Goal: Use online tool/utility: Utilize a website feature to perform a specific function

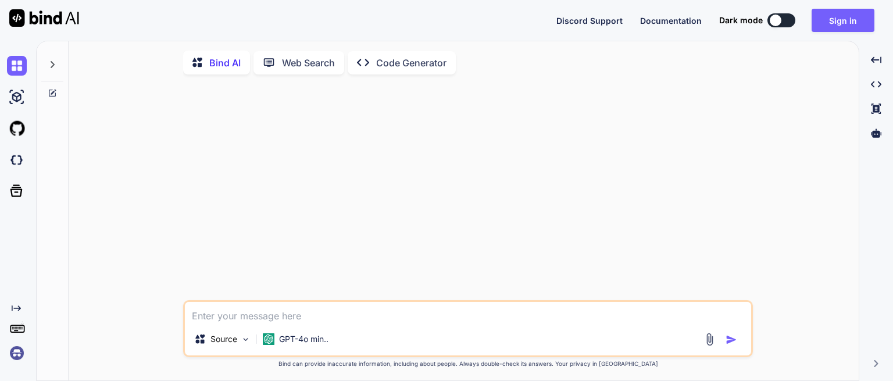
type textarea "x"
click at [832, 24] on button "Sign in" at bounding box center [843, 20] width 63 height 23
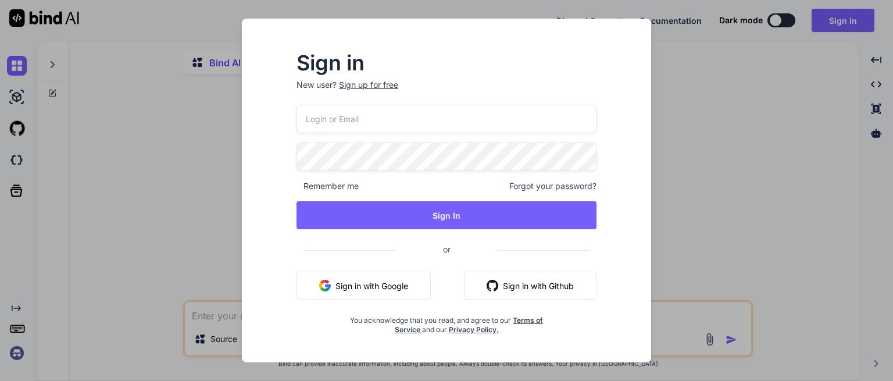
click at [340, 117] on input "email" at bounding box center [446, 119] width 300 height 28
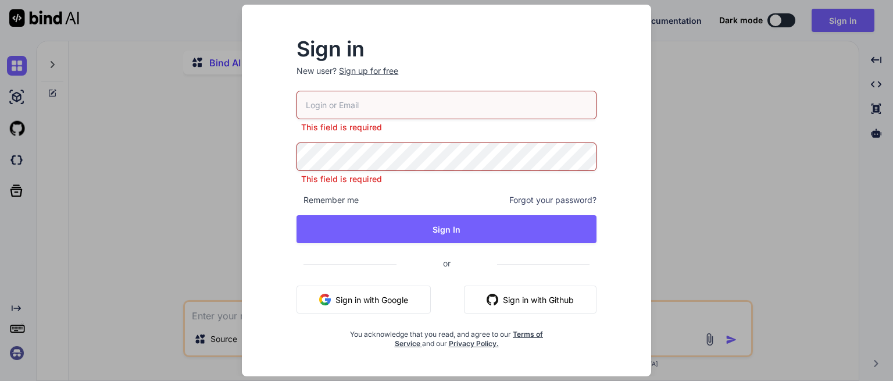
click at [346, 111] on input "email" at bounding box center [446, 105] width 300 height 28
paste input "[EMAIL_ADDRESS][DOMAIN_NAME]"
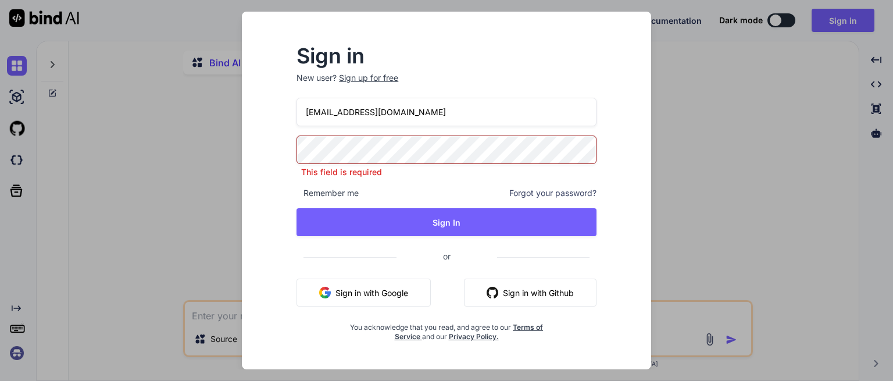
click at [351, 113] on input "[EMAIL_ADDRESS][DOMAIN_NAME]" at bounding box center [446, 112] width 300 height 28
type input "[EMAIL_ADDRESS][DOMAIN_NAME]"
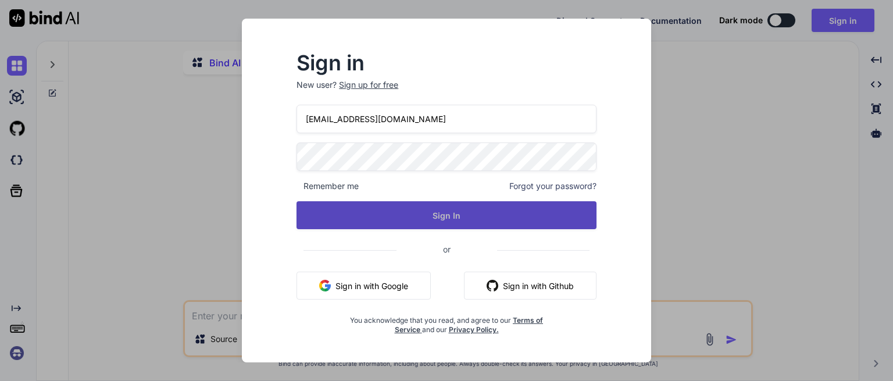
click at [374, 219] on button "Sign In" at bounding box center [446, 215] width 300 height 28
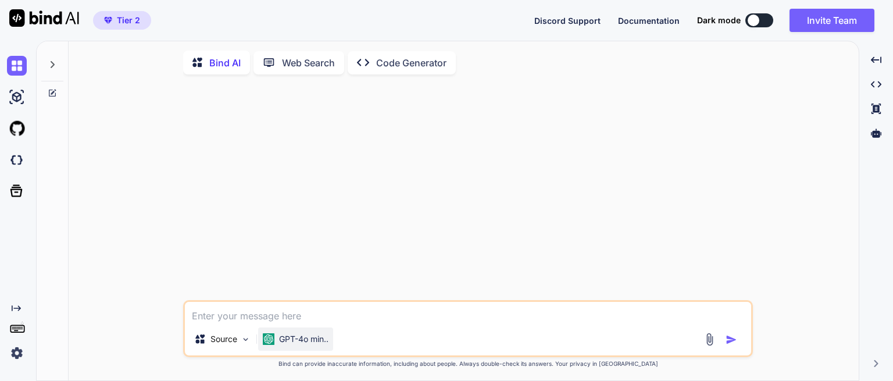
click at [283, 345] on p "GPT-4o min.." at bounding box center [303, 339] width 49 height 12
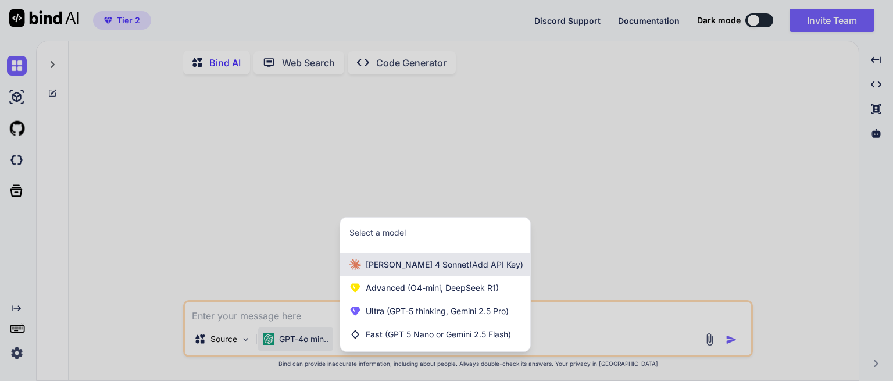
click at [383, 262] on span "[PERSON_NAME] 4 Sonnet (Add API Key)" at bounding box center [445, 265] width 158 height 12
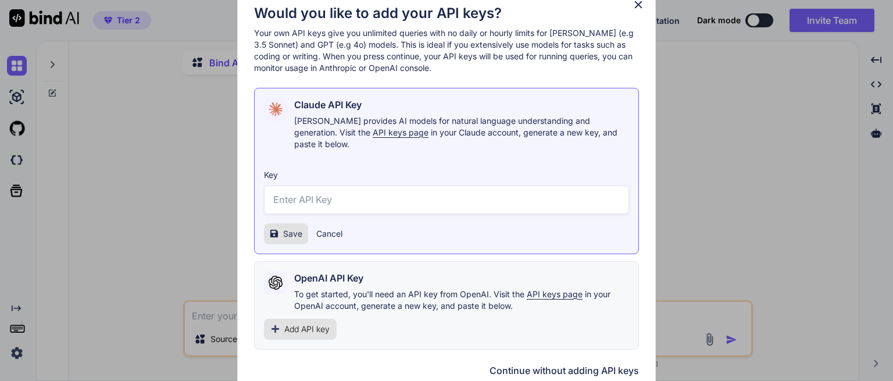
click at [584, 365] on button "Continue without adding API keys" at bounding box center [563, 370] width 149 height 14
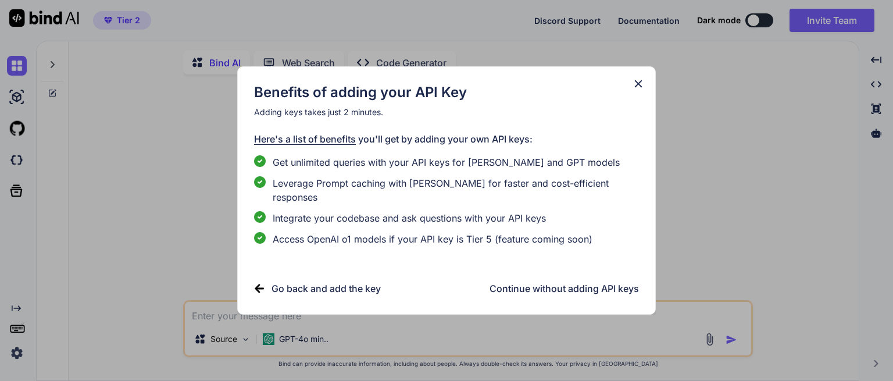
click at [553, 283] on h3 "Continue without adding API keys" at bounding box center [563, 288] width 149 height 14
type textarea "x"
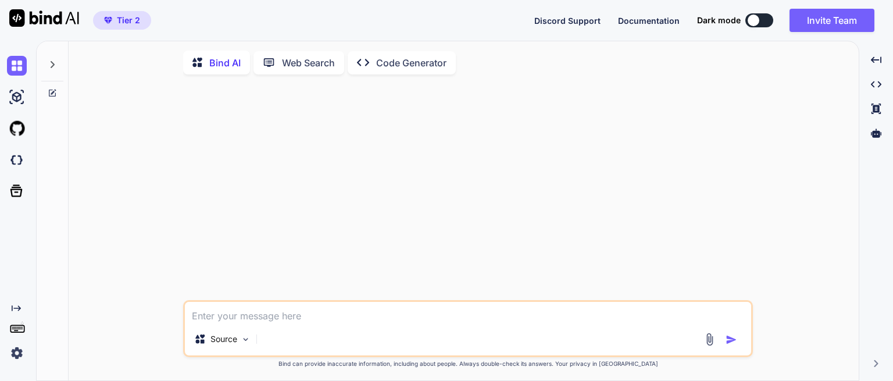
click at [228, 320] on textarea at bounding box center [468, 312] width 566 height 21
click at [245, 315] on textarea at bounding box center [468, 312] width 566 height 21
type textarea "c"
type textarea "x"
type textarea "ca"
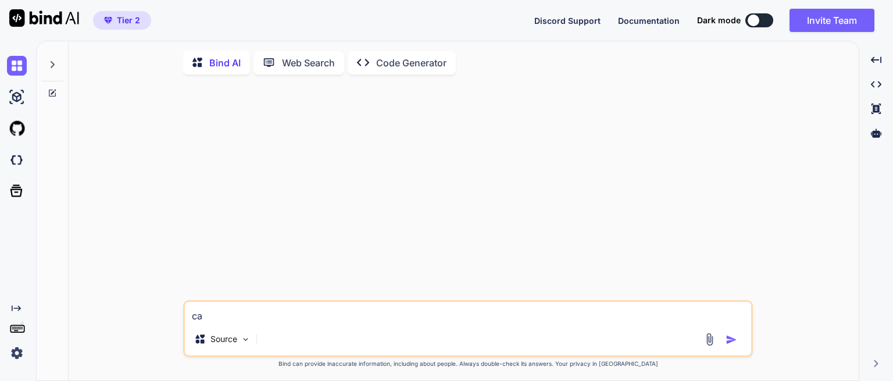
type textarea "x"
type textarea "can"
type textarea "x"
type textarea "can"
type textarea "x"
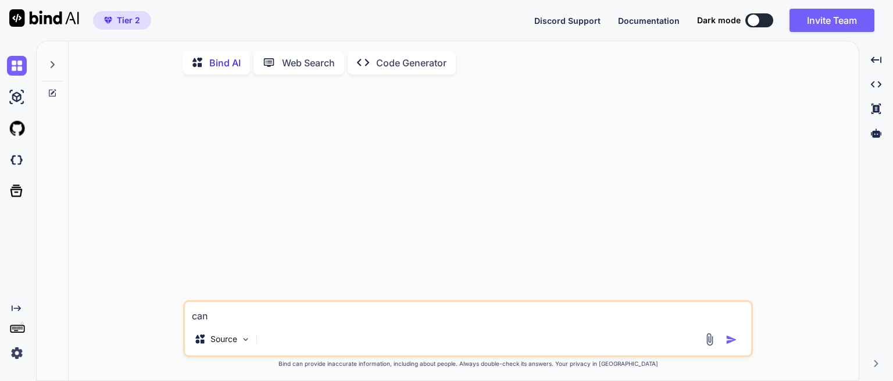
type textarea "can y"
type textarea "x"
type textarea "can yo"
type textarea "x"
type textarea "can you"
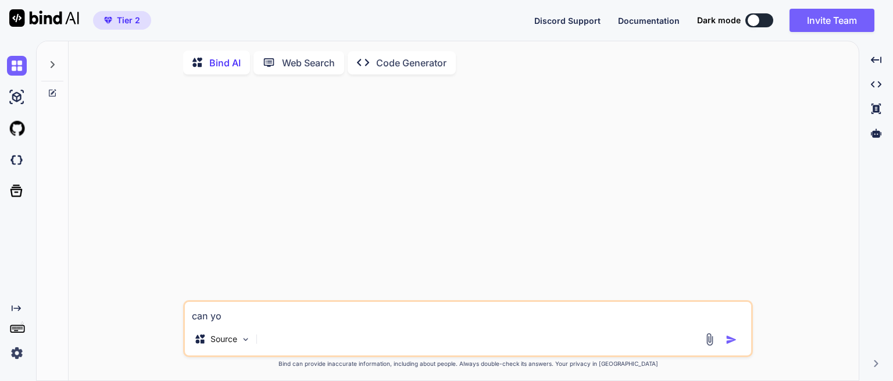
type textarea "x"
type textarea "can you"
type textarea "x"
type textarea "can you c"
type textarea "x"
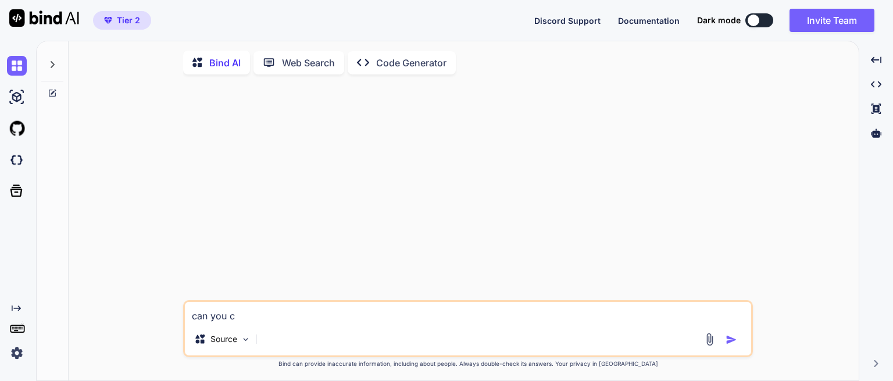
type textarea "can you ch"
type textarea "x"
type textarea "can you che"
type textarea "x"
type textarea "can you chec"
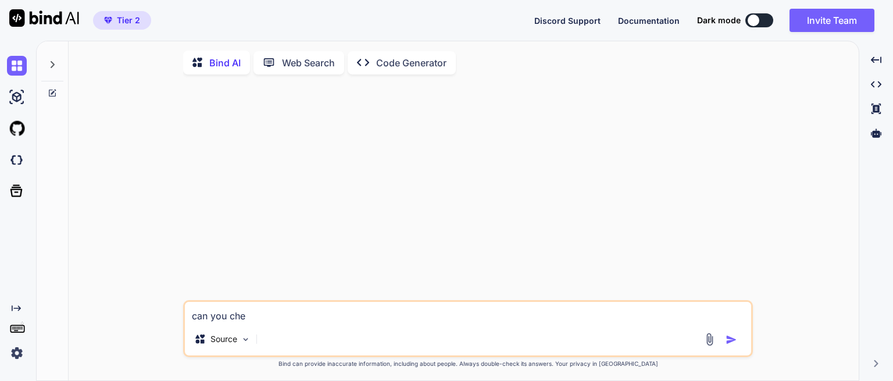
type textarea "x"
type textarea "can you check"
type textarea "x"
type textarea "can you check"
type textarea "x"
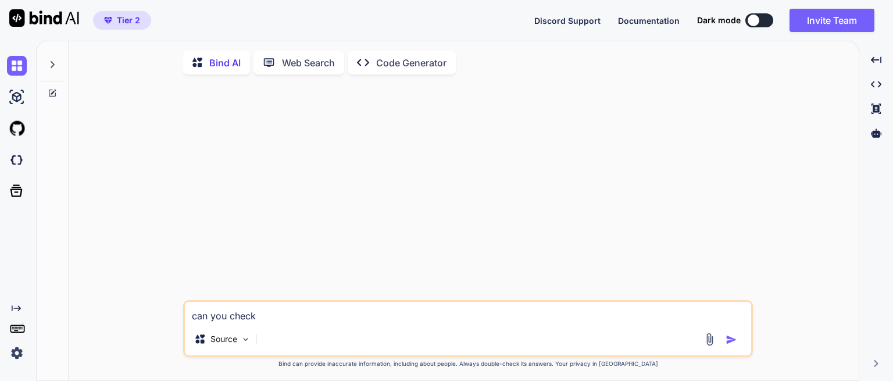
type textarea "can you check t"
type textarea "x"
type textarea "can you check th"
type textarea "x"
type textarea "can you check thi"
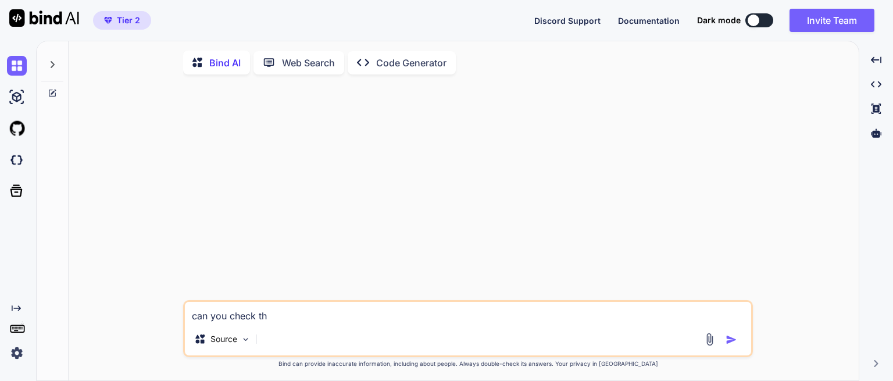
type textarea "x"
type textarea "can you check this"
type textarea "x"
type textarea "can you check this"
type textarea "x"
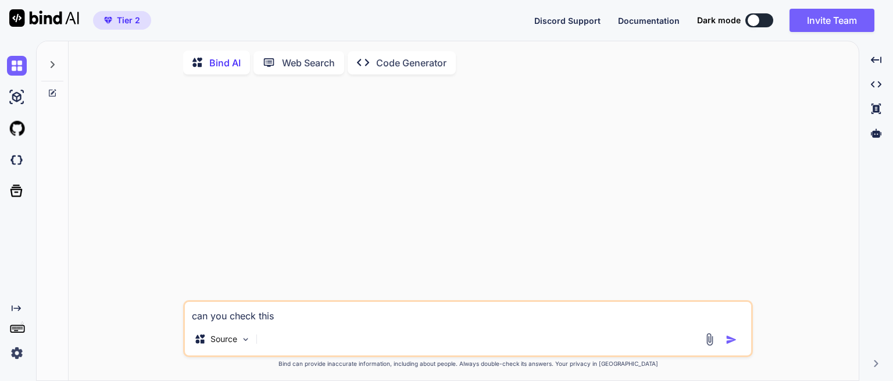
type textarea "can you check this c"
type textarea "x"
type textarea "can you check this co"
type textarea "x"
type textarea "can you check this cod"
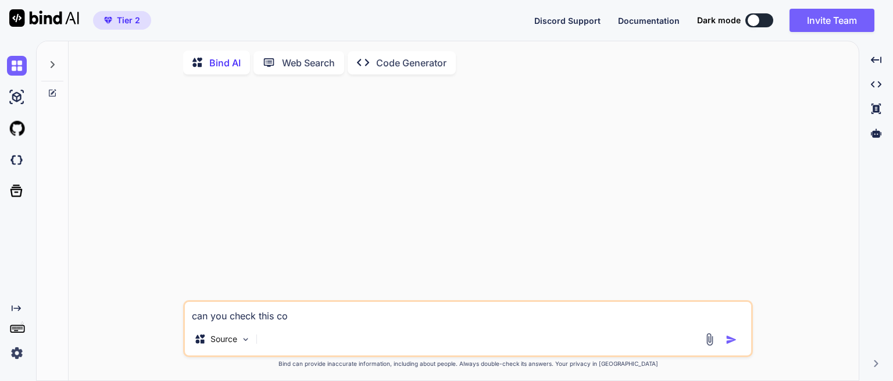
type textarea "x"
type textarea "can you check this code"
type textarea "x"
type textarea "can you check this code"
type textarea "x"
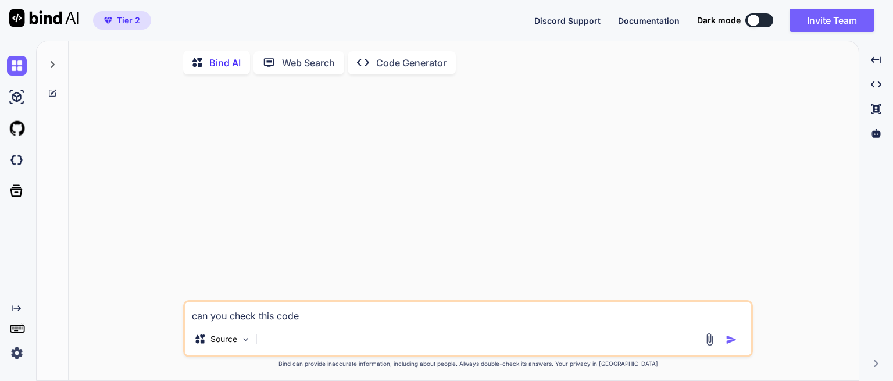
type textarea "can you check this code ,"
type textarea "x"
type textarea "can you check this code ,"
type textarea "x"
type textarea "can you check this code , a"
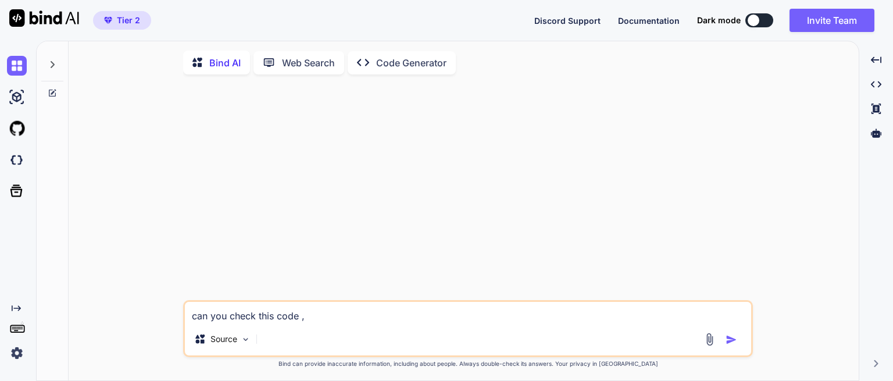
type textarea "x"
type textarea "can you check this code , an"
type textarea "x"
type textarea "can you check this code , any"
type textarea "x"
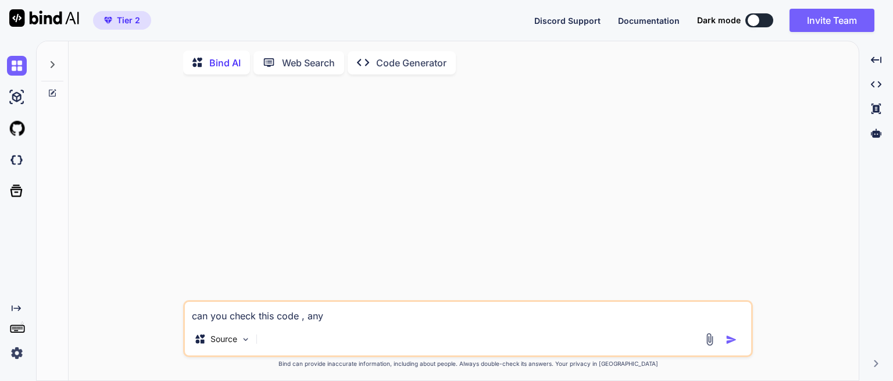
type textarea "can you check this code , any"
type textarea "x"
type textarea "can you check this code , any m"
type textarea "x"
type textarea "can you check this code , any mi"
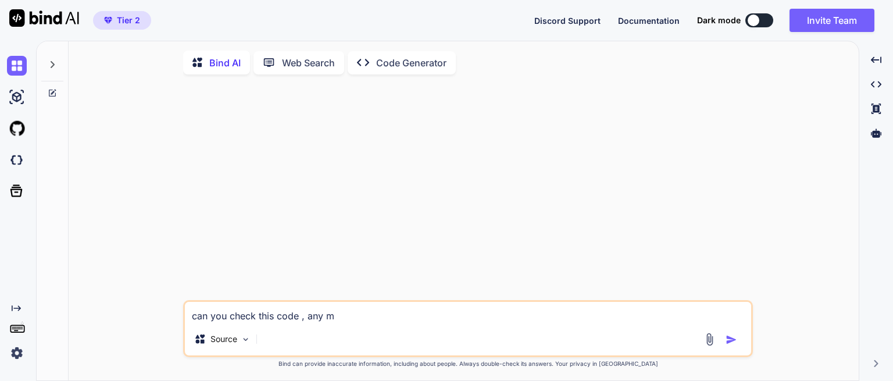
type textarea "x"
type textarea "can you check this code , any mis"
type textarea "x"
type textarea "can you check this code , any mist"
type textarea "x"
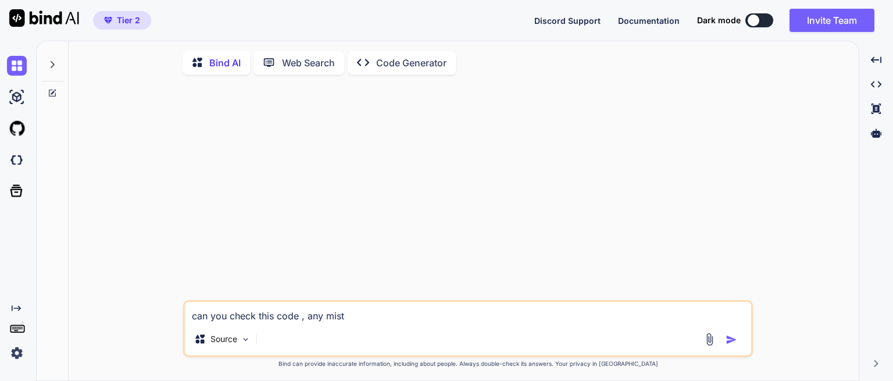
type textarea "can you check this code , any mista"
type textarea "x"
type textarea "can you check this code , any [PERSON_NAME]"
type textarea "x"
type textarea "can you check this code , any mistake"
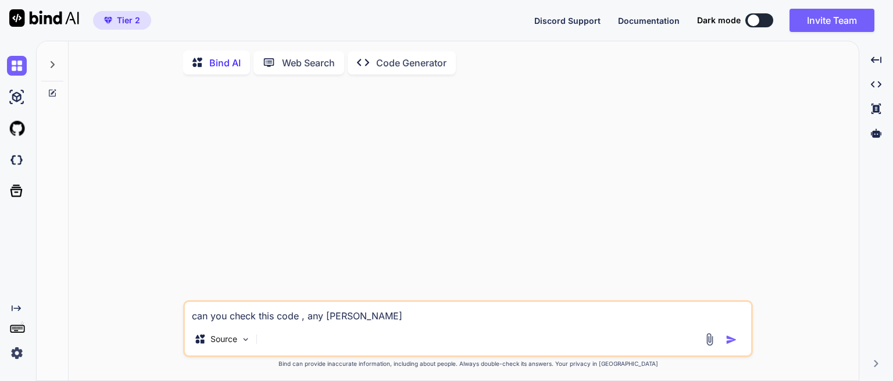
type textarea "x"
type textarea "can you check this code , any mistake"
type textarea "x"
type textarea "can you check this code , any mistake i"
type textarea "x"
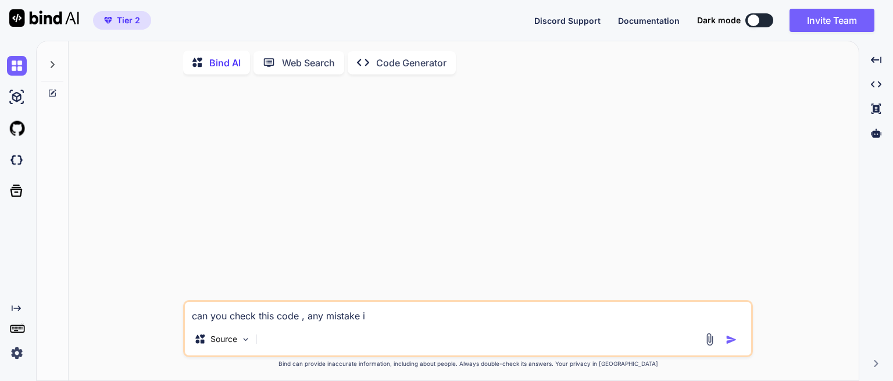
type textarea "can you check this code , any mistake it"
type textarea "x"
type textarea "can you check this code , any mistake it"
type textarea "x"
type textarea "can you check this code , any mistake it i"
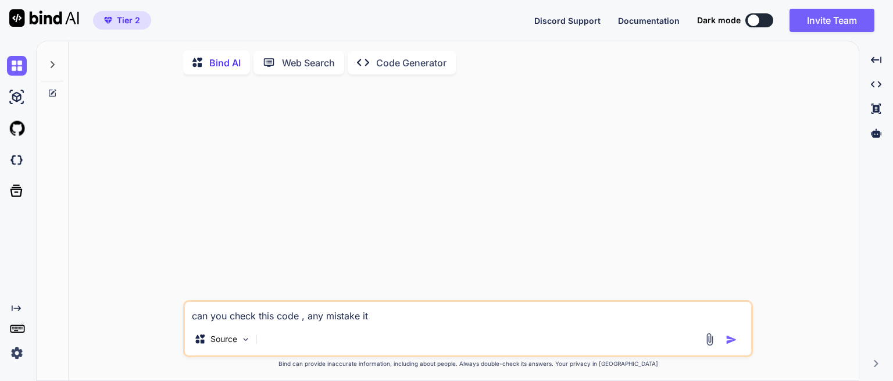
type textarea "x"
type textarea "can you check this code , any mistake it is"
type textarea "x"
type textarea "can you check this code , any mistake it is"
type textarea "x"
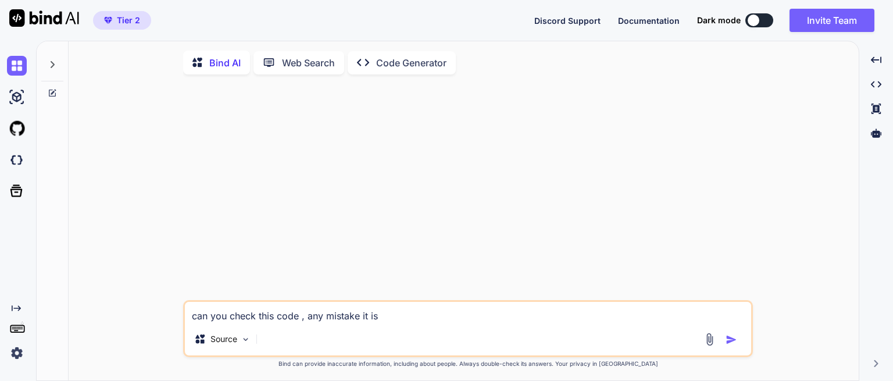
type textarea "can you check this code , any mistake it is n"
type textarea "x"
type textarea "can you check this code , any mistake it is no"
type textarea "x"
type textarea "can you check this code , any mistake it is not"
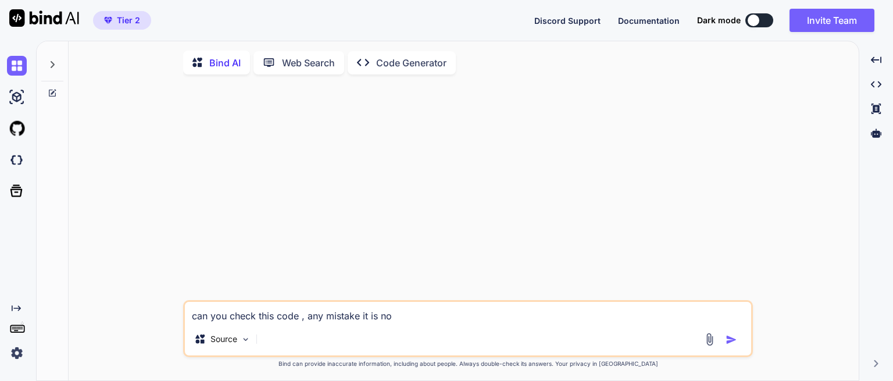
type textarea "x"
type textarea "can you check this code , any mistake it is not"
type textarea "x"
type textarea "can you check this code , any mistake it is not s"
type textarea "x"
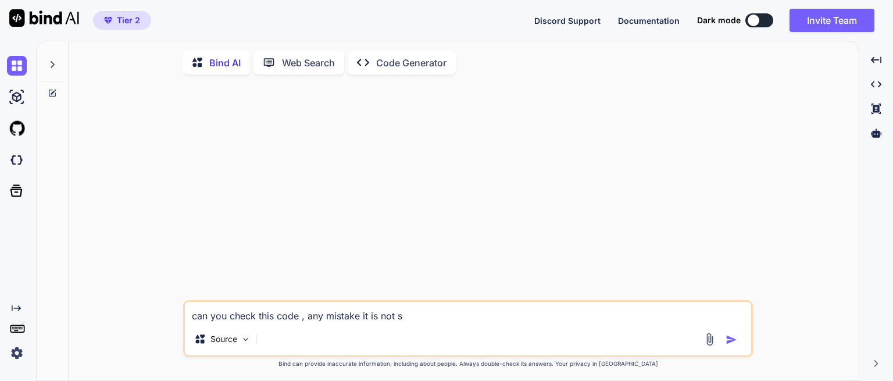
type textarea "can you check this code , any mistake it is not se"
type textarea "x"
type textarea "can you check this code , any mistake it is not sen"
type textarea "x"
type textarea "can you check this code , any mistake it is not send"
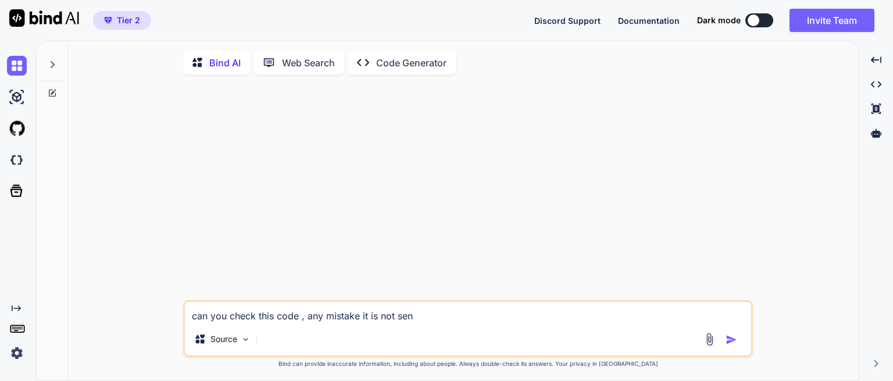
type textarea "x"
type textarea "can you check this code , any mistake it is not sendn"
type textarea "x"
type textarea "can you check this code , any mistake it is not sendng"
type textarea "x"
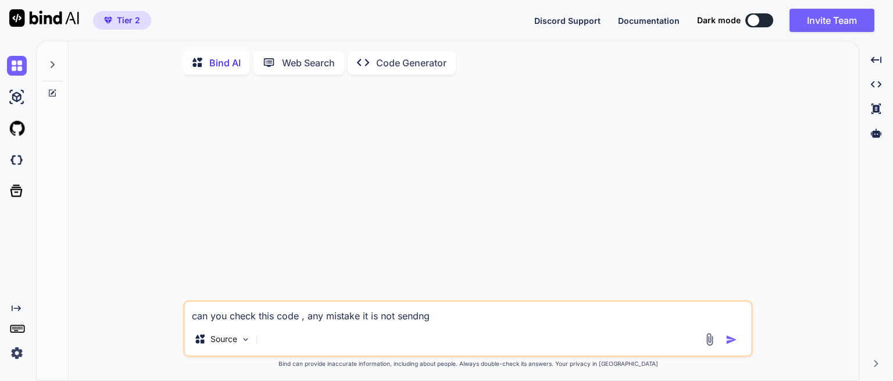
type textarea "can you check this code , any mistake it is not sendn"
type textarea "x"
type textarea "can you check this code , any mistake it is not send"
type textarea "x"
type textarea "can you check this code , any mistake it is not sendi"
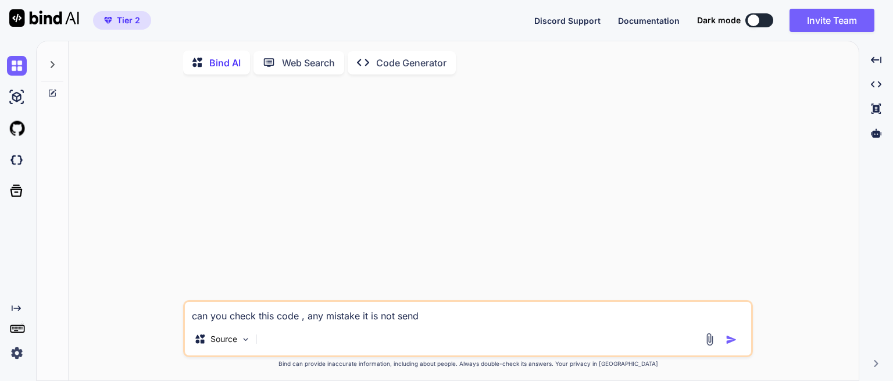
type textarea "x"
type textarea "can you check this code , any mistake it is not sendin"
type textarea "x"
type textarea "can you check this code , any mistake it is not sending"
type textarea "x"
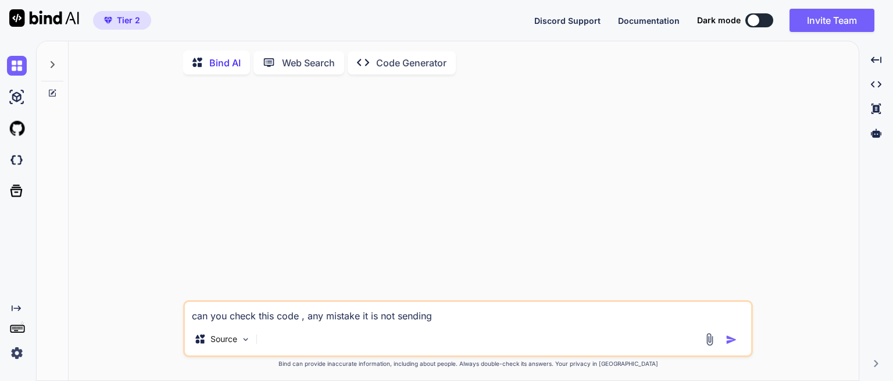
type textarea "can you check this code , any mistake it is not sending"
type textarea "x"
type textarea "can you check this code , any mistake it is not sending p"
type textarea "x"
type textarea "can you check this code , any mistake it is not sending"
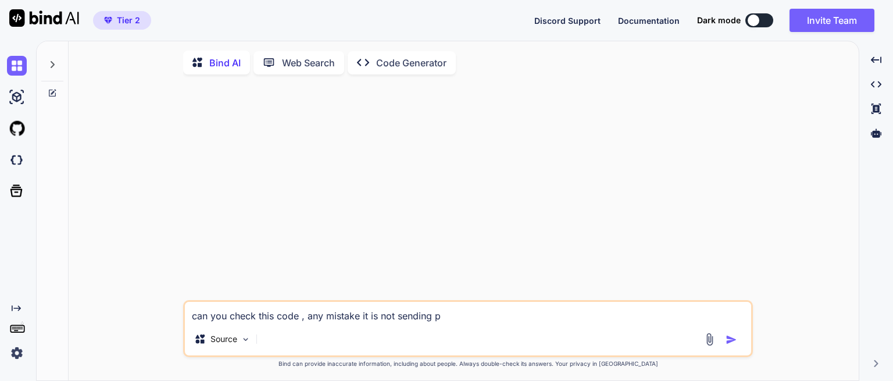
type textarea "x"
type textarea "can you check this code , any mistake it is not sending"
type textarea "x"
type textarea "can you check this code , any mistake it is not sendin"
type textarea "x"
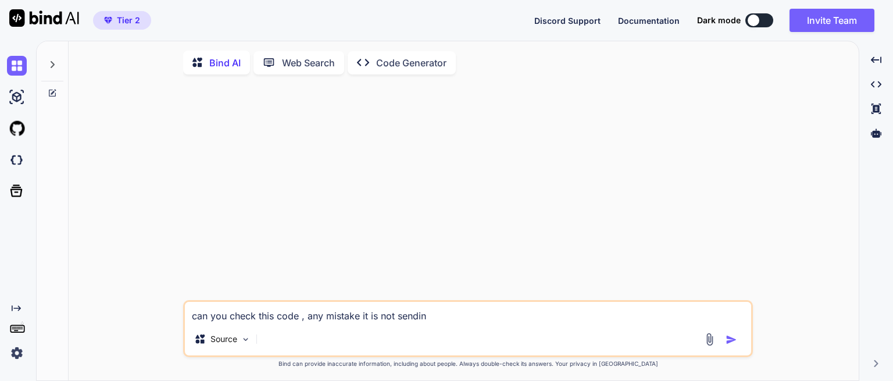
type textarea "can you check this code , any mistake it is not sendi"
type textarea "x"
type textarea "can you check this code , any mistake it is not send"
type textarea "x"
type textarea "can you check this code , any mistake it is not sen"
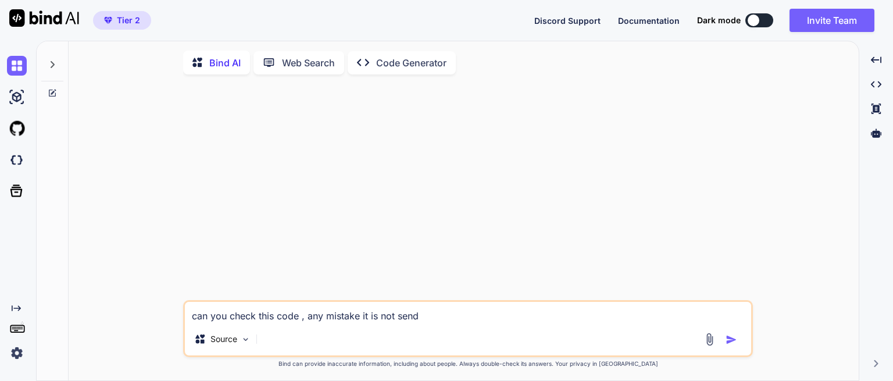
type textarea "x"
type textarea "can you check this code , any mistake it is not se"
type textarea "x"
type textarea "can you check this code , any mistake it is not s"
type textarea "x"
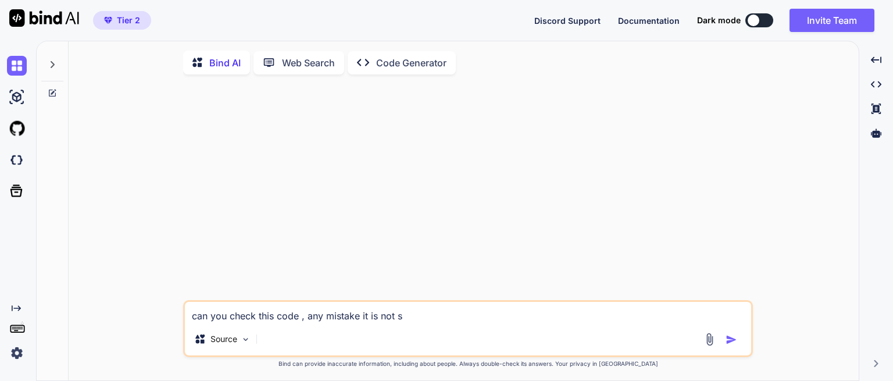
type textarea "can you check this code , any mistake it is not"
type textarea "x"
type textarea "can you check this code , any mistake it is not"
type textarea "x"
type textarea "can you check this code , any mistake it is no"
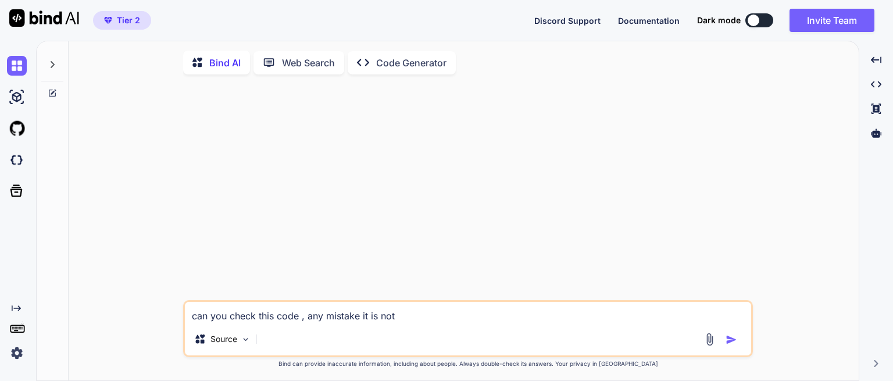
type textarea "x"
type textarea "can you check this code , any mistake it is n"
type textarea "x"
type textarea "can you check this code , any mistake it is"
type textarea "x"
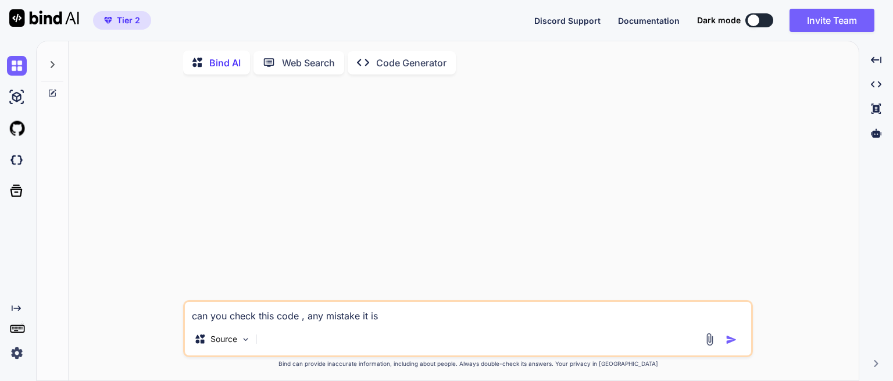
type textarea "can you check this code , any mistake it is w"
type textarea "x"
type textarea "can you check this code , any mistake it is wp"
type textarea "x"
type textarea "can you check this code , any mistake it is wpr"
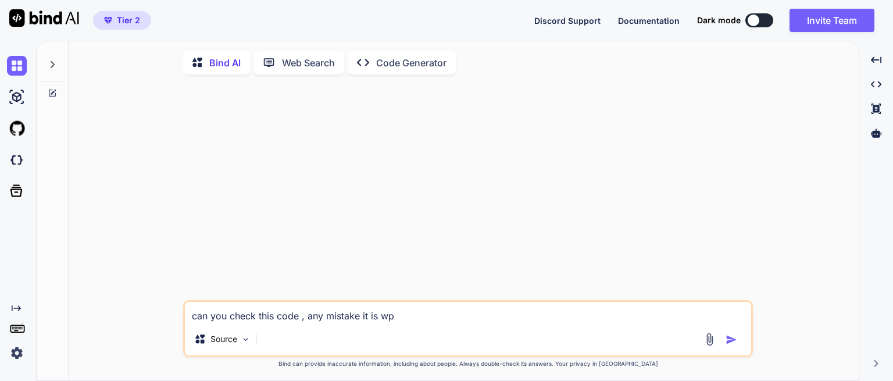
type textarea "x"
type textarea "can you check this code , any mistake it is wprk"
type textarea "x"
type textarea "can you check this code , any mistake it is wprki"
type textarea "x"
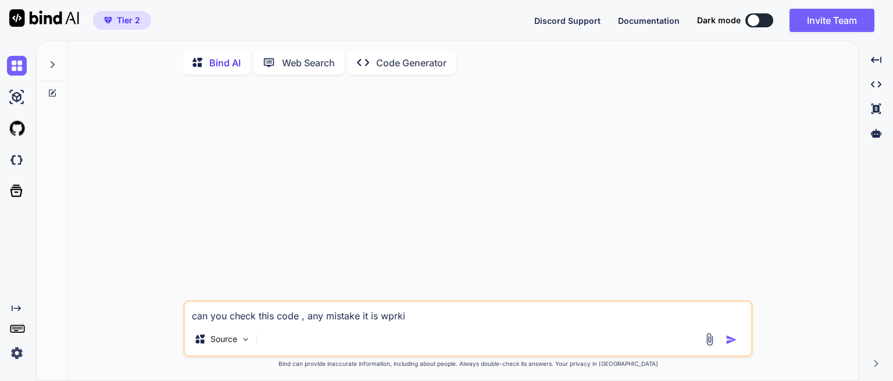
type textarea "can you check this code , any mistake it is wprkin"
type textarea "x"
type textarea "can you check this code , any mistake it is wprking"
type textarea "x"
type textarea "can you check this code , any mistake it is wprking"
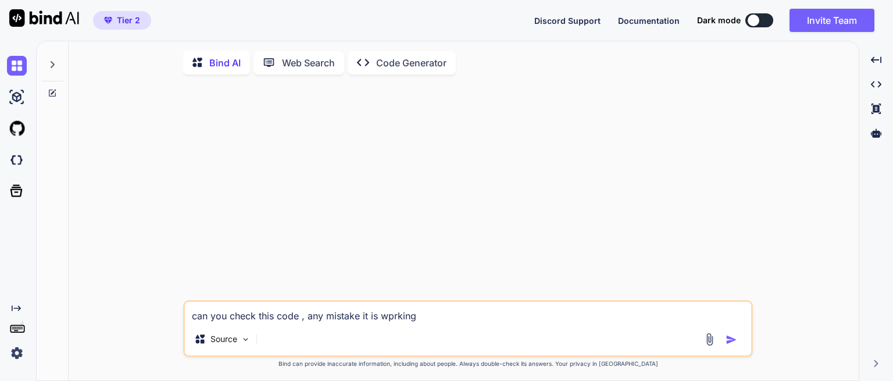
type textarea "x"
type textarea "can you check this code , any mistake it is wprking w"
type textarea "x"
type textarea "can you check this code , any mistake it is wprking wi"
type textarea "x"
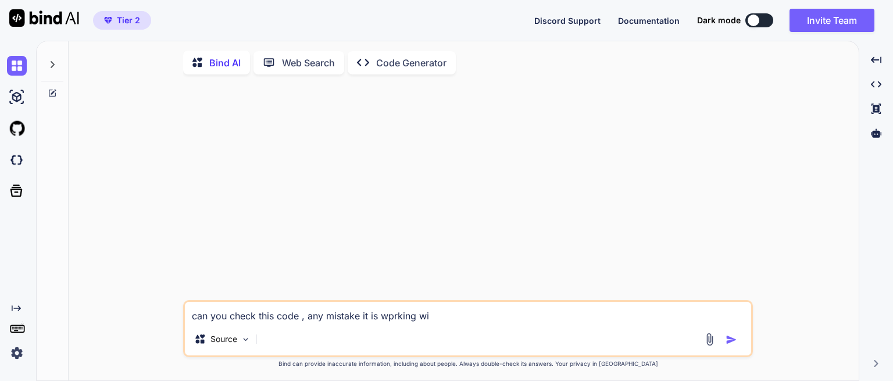
type textarea "can you check this code , any mistake it is wprking wit"
type textarea "x"
type textarea "can you check this code , any mistake it is wprking with"
type textarea "x"
type textarea "can you check this code , any mistake it is wprking with"
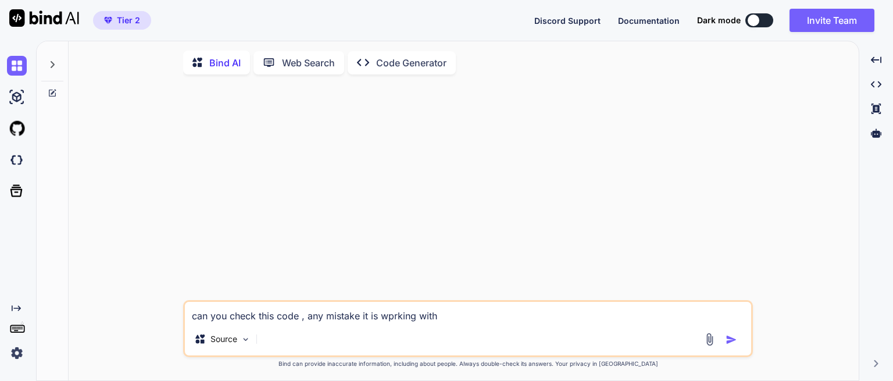
type textarea "x"
type textarea "can you check this code , any mistake it is wprking with p"
type textarea "x"
type textarea "can you check this code , any mistake it is wprking with [PERSON_NAME]"
type textarea "x"
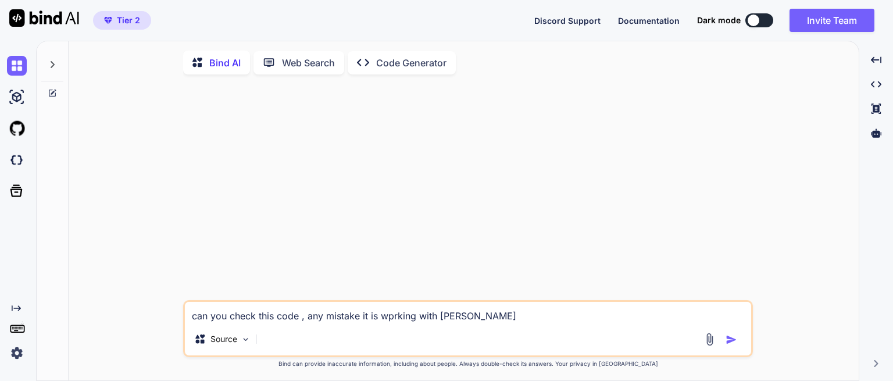
type textarea "can you check this code , any mistake it is wprking with pow"
type textarea "x"
type textarea "can you check this code , any mistake it is wprking with [PERSON_NAME]"
type textarea "x"
type textarea "can you check this code , any mistake it is wprking with power"
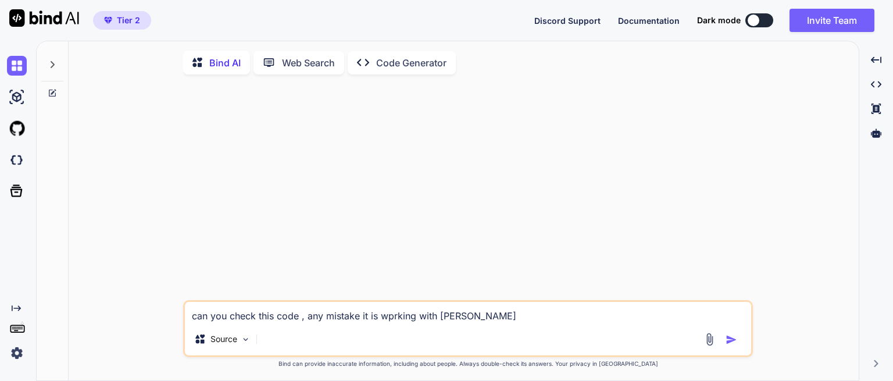
type textarea "x"
type textarea "can you check this code , any mistake it is wprking with powers"
type textarea "x"
type textarea "can you check this code , any mistake it is wprking with powersh"
type textarea "x"
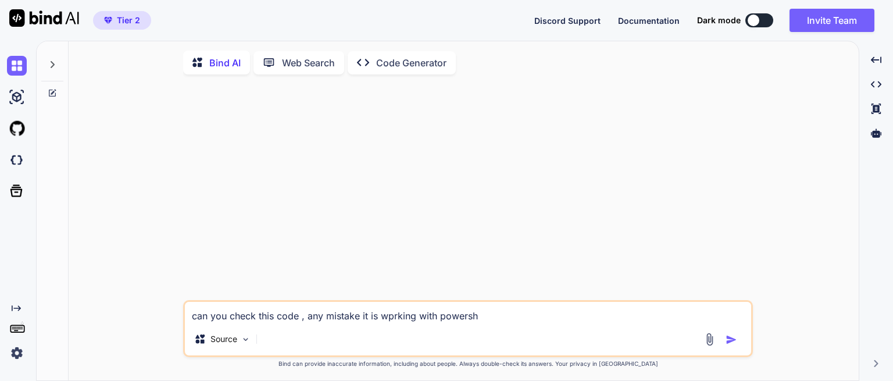
type textarea "can you check this code , any mistake it is wprking with powershe"
type textarea "x"
type textarea "can you check this code , any mistake it is wprking with powershel"
type textarea "x"
type textarea "can you check this code , any mistake it is wprking with powershell"
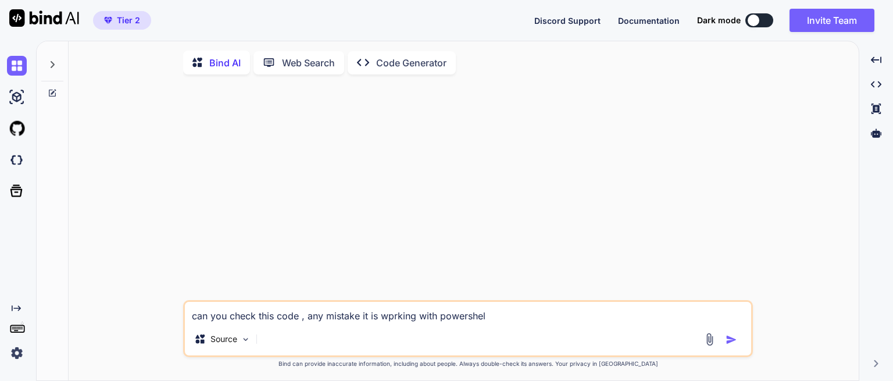
type textarea "x"
type textarea "can you check this code , any mistake it is wprking with powershell"
type textarea "x"
type textarea "can you check this code , any mistake it is wprking with powershell s"
paste textarea "import eel import sys import json import subprocess import threading import tim…"
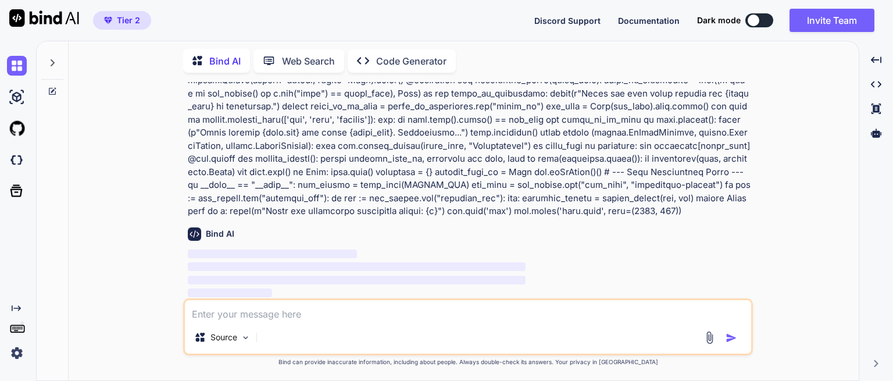
scroll to position [481, 0]
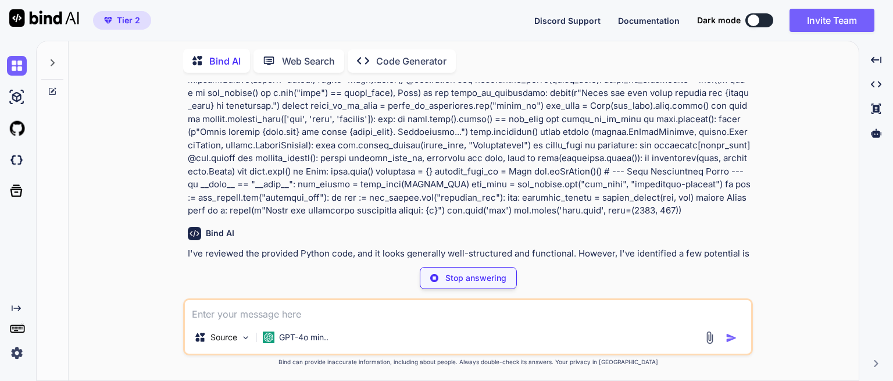
click at [390, 59] on p "Code Generator" at bounding box center [411, 61] width 70 height 14
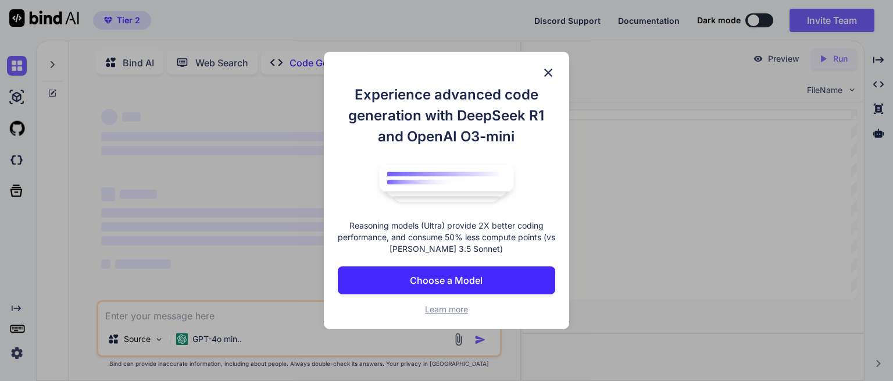
click at [424, 284] on p "Choose a Model" at bounding box center [446, 280] width 73 height 14
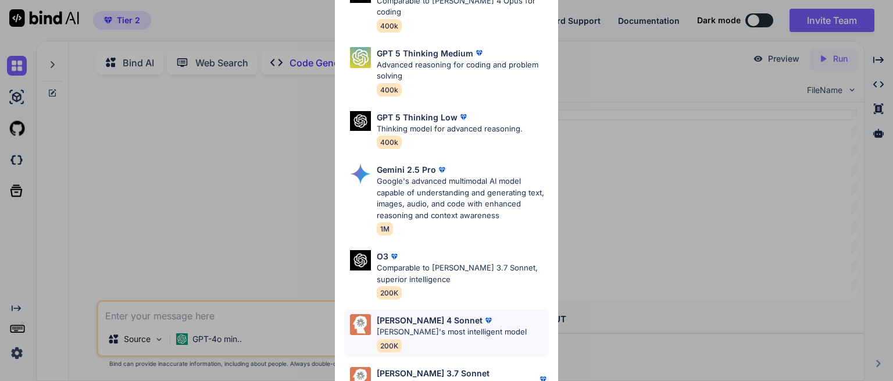
scroll to position [128, 0]
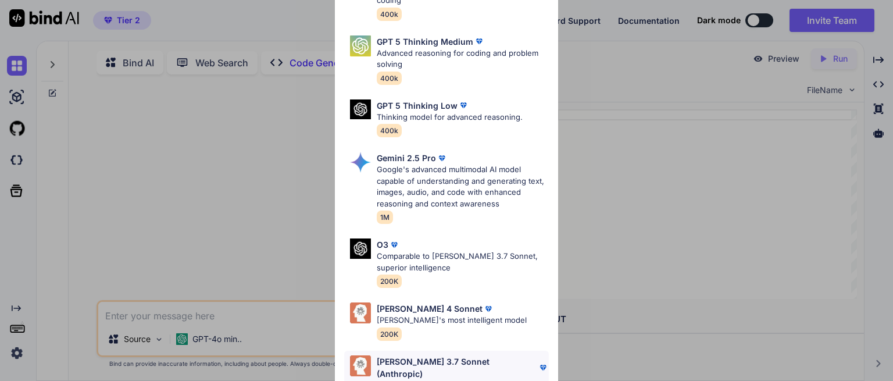
click at [424, 380] on p "[PERSON_NAME]'s most intelligent model" at bounding box center [463, 386] width 172 height 12
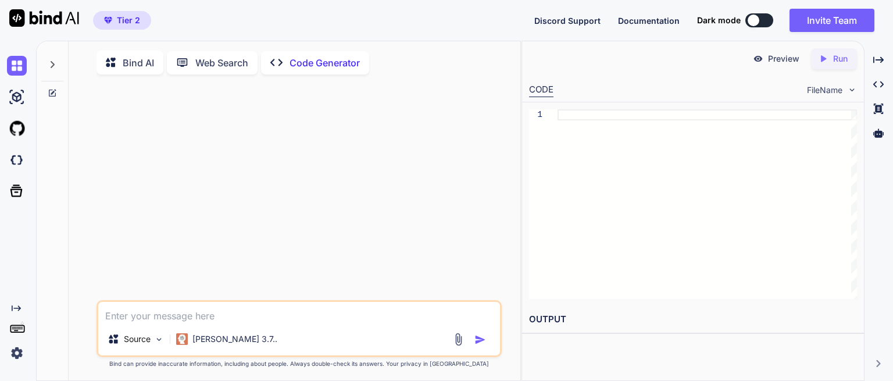
click at [159, 315] on textarea at bounding box center [299, 312] width 402 height 21
click at [181, 321] on textarea "Work on additional" at bounding box center [299, 312] width 402 height 21
click at [180, 321] on textarea "Work on additional" at bounding box center [299, 312] width 402 height 21
click at [115, 318] on textarea at bounding box center [299, 312] width 402 height 21
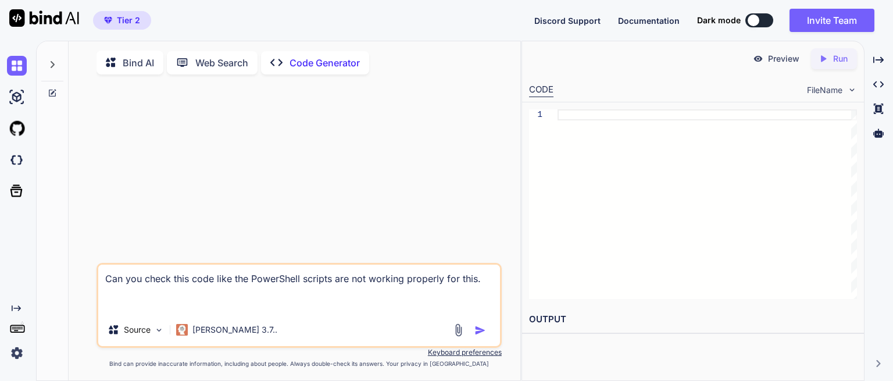
paste textarea "import eel import sys import json import subprocess import threading import tim…"
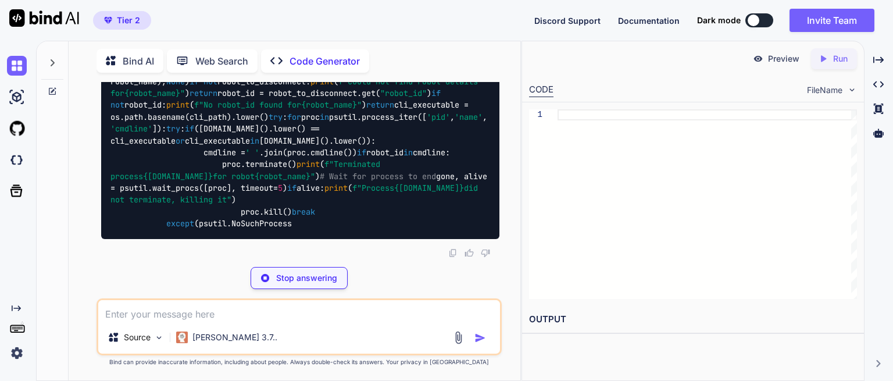
scroll to position [2420, 0]
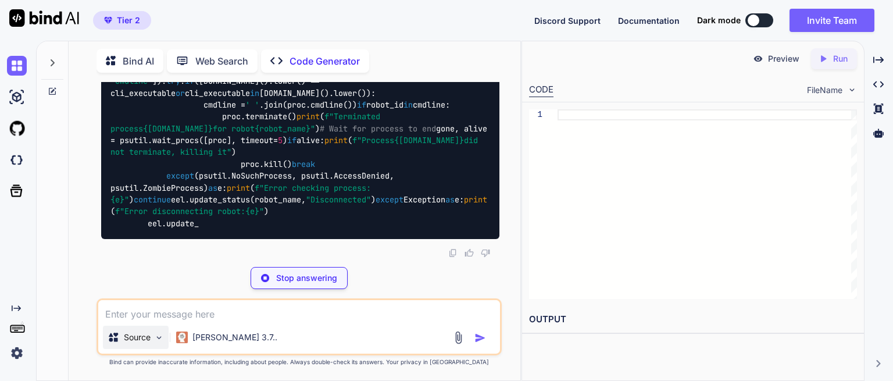
click at [154, 335] on img at bounding box center [159, 338] width 10 height 10
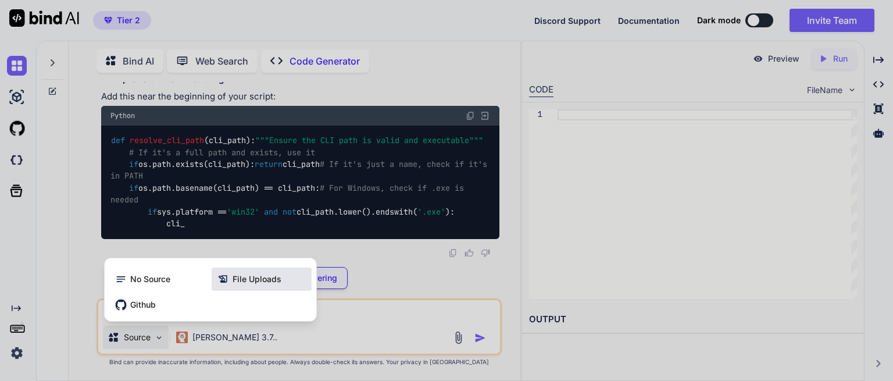
click at [270, 279] on span "File Uploads" at bounding box center [257, 279] width 49 height 12
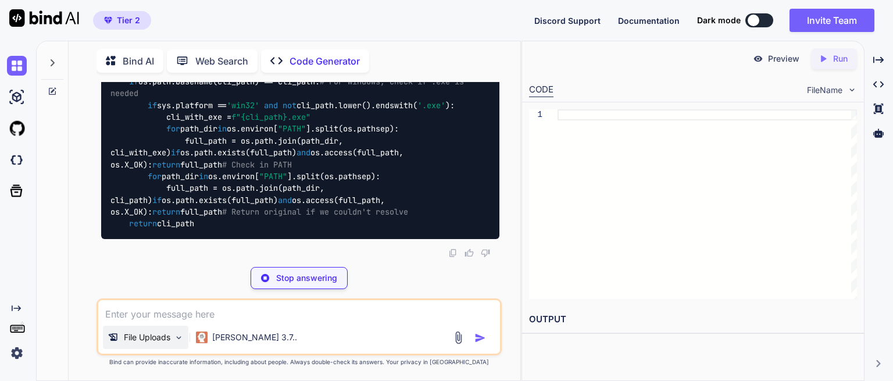
click at [160, 330] on div "File Uploads" at bounding box center [145, 337] width 85 height 23
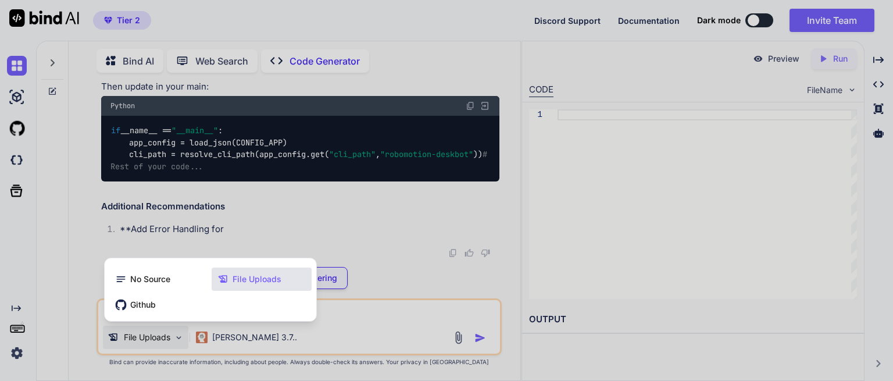
click at [256, 276] on span "File Uploads" at bounding box center [257, 279] width 49 height 12
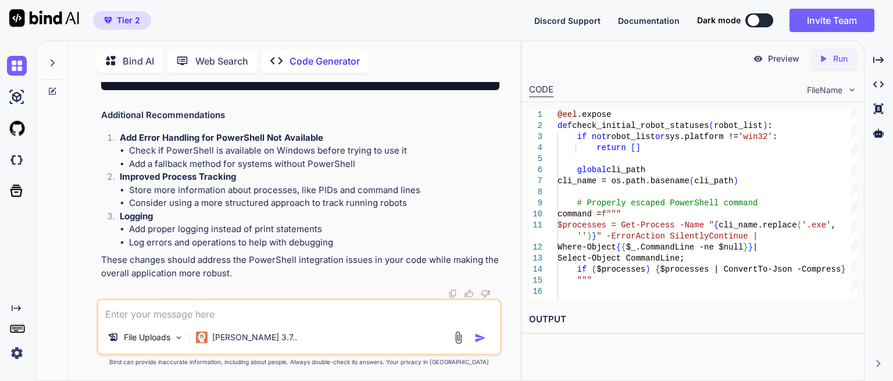
scroll to position [3147, 0]
click at [160, 318] on textarea at bounding box center [299, 310] width 402 height 21
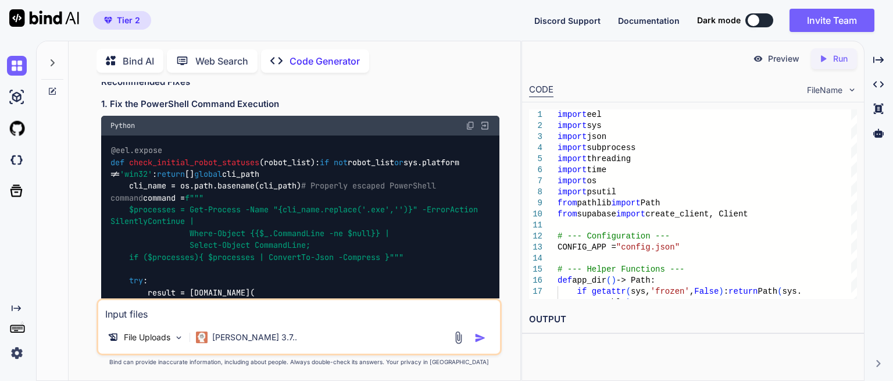
scroll to position [1148, 0]
click at [470, 125] on img at bounding box center [470, 126] width 9 height 9
click at [470, 124] on img at bounding box center [470, 126] width 9 height 9
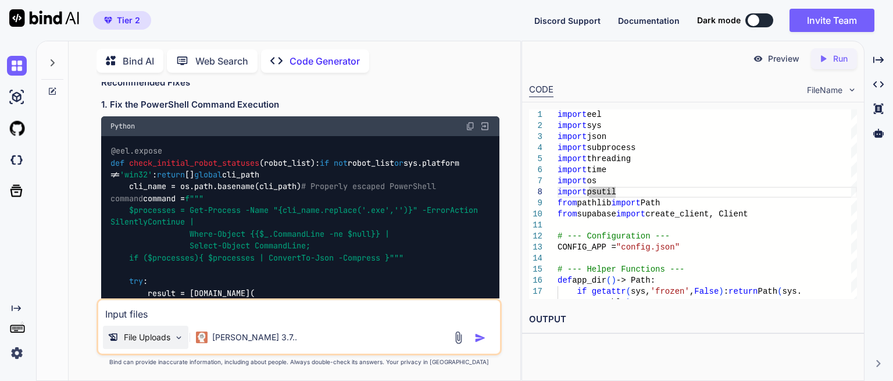
click at [147, 335] on p "File Uploads" at bounding box center [147, 337] width 47 height 12
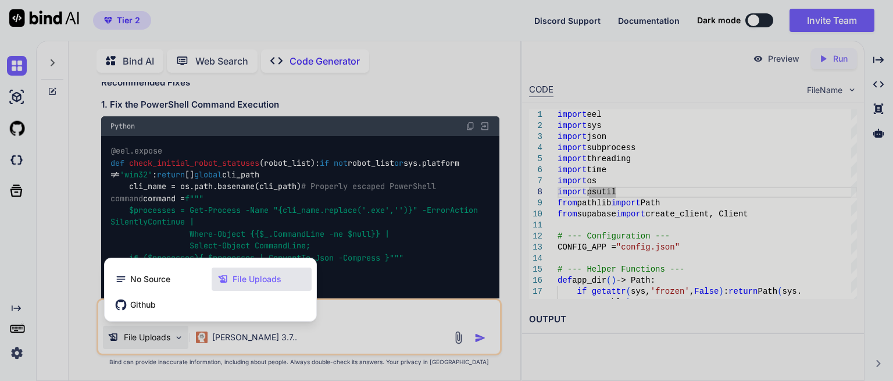
click at [147, 335] on div at bounding box center [446, 190] width 893 height 381
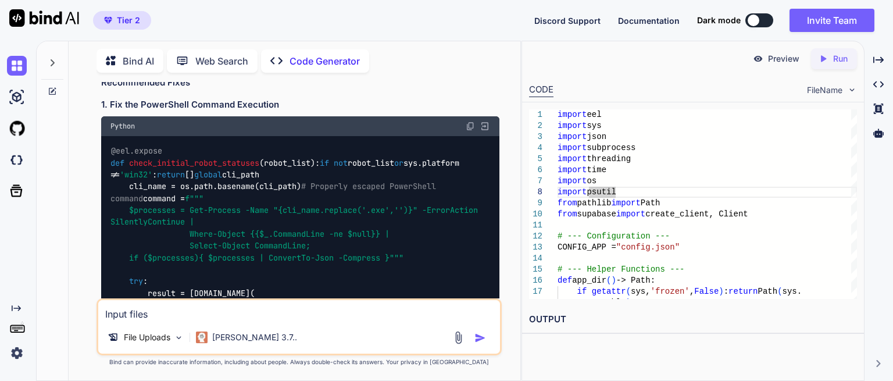
click at [126, 315] on textarea "Input files" at bounding box center [299, 310] width 402 height 21
click at [166, 313] on textarea "Input files" at bounding box center [299, 310] width 402 height 21
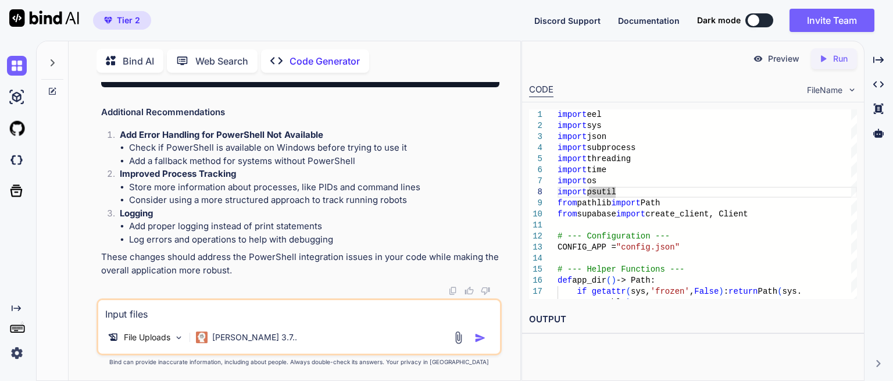
scroll to position [2602, 0]
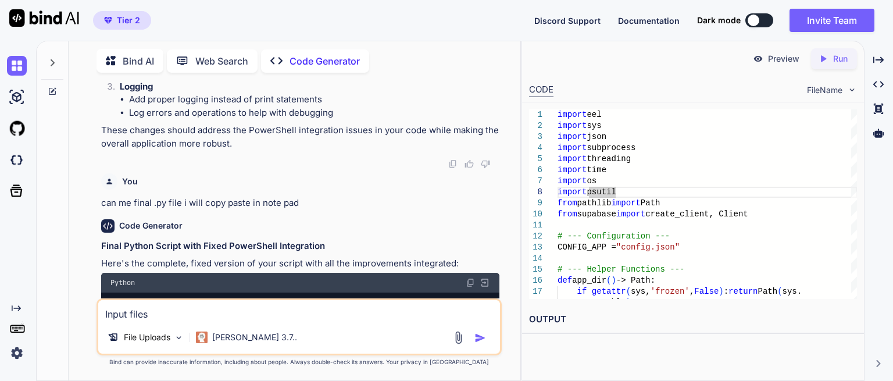
click at [456, 340] on img at bounding box center [458, 337] width 13 height 13
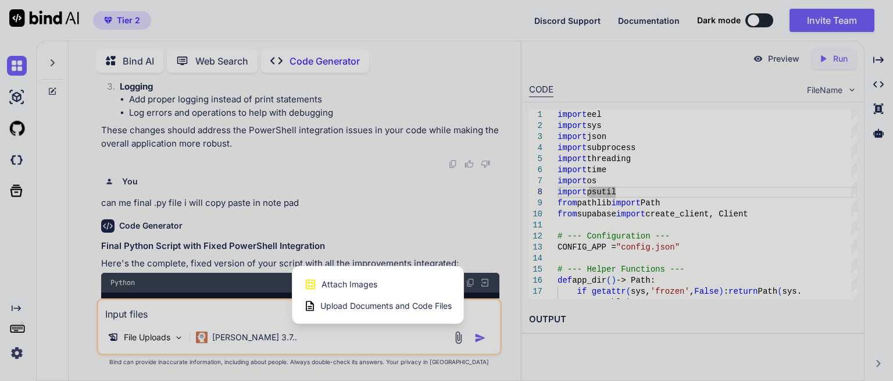
click at [388, 307] on span "Upload Documents and Code Files" at bounding box center [385, 306] width 131 height 12
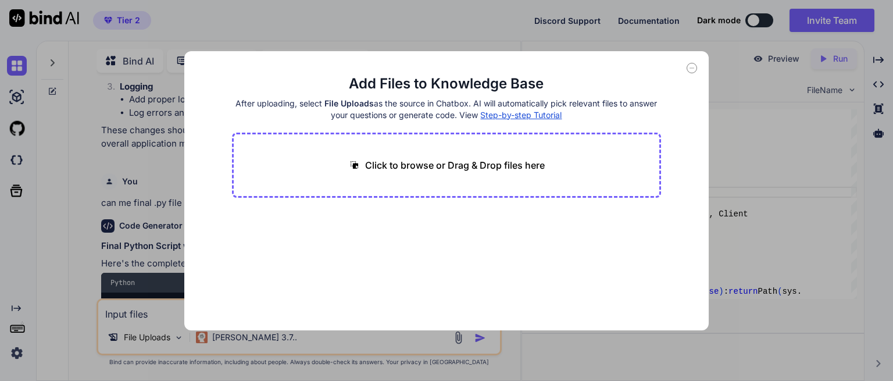
click at [459, 161] on p "Click to browse or Drag & Drop files here" at bounding box center [455, 165] width 180 height 14
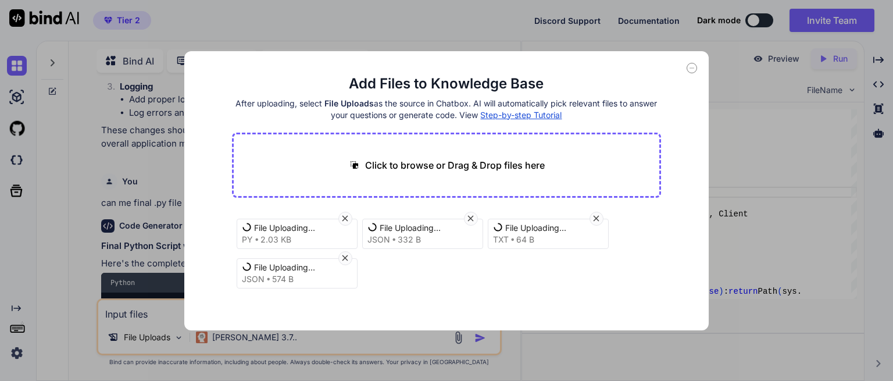
click at [432, 165] on p "Click to browse or Drag & Drop files here" at bounding box center [455, 165] width 180 height 14
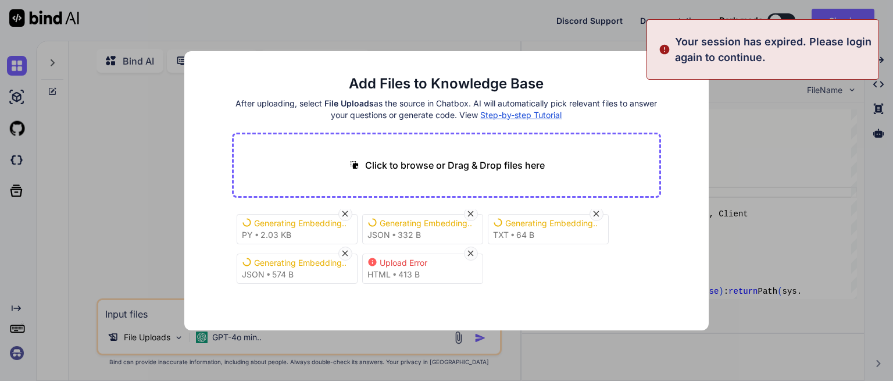
scroll to position [0, 0]
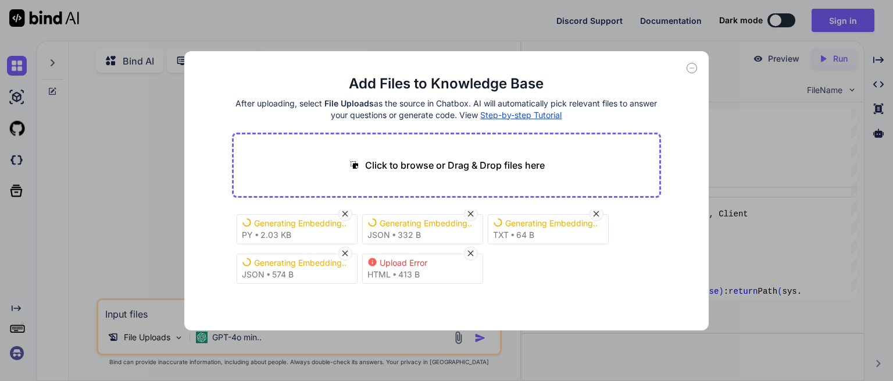
click at [846, 20] on div "Add Files to Knowledge Base After uploading, select File Uploads as the source …" at bounding box center [446, 190] width 893 height 381
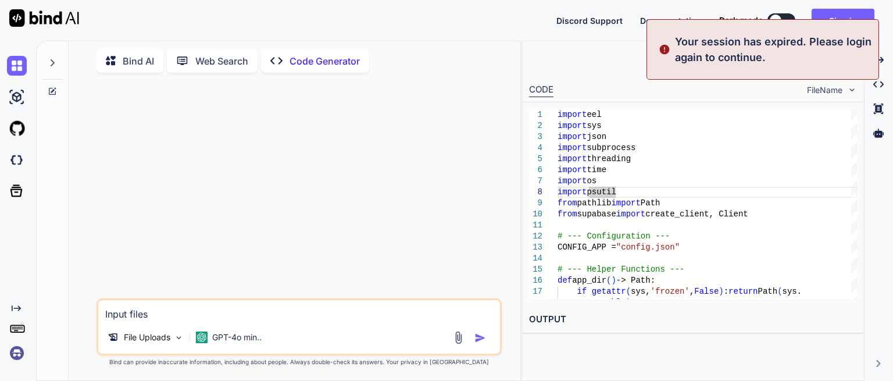
click at [336, 130] on div at bounding box center [300, 190] width 403 height 216
click at [857, 17] on button "Sign in" at bounding box center [843, 20] width 63 height 23
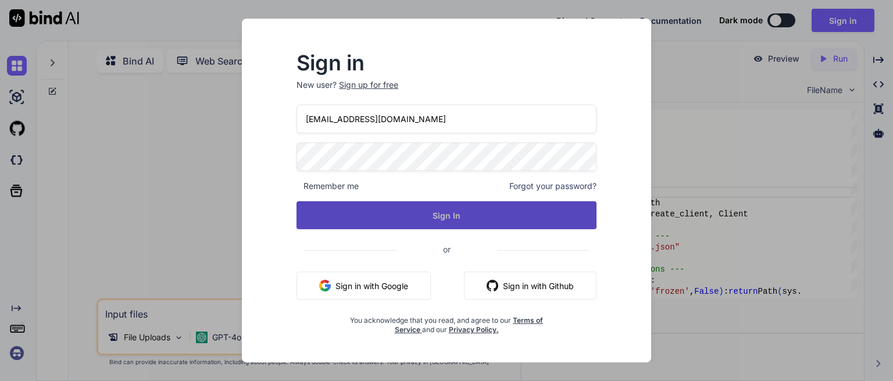
click at [421, 210] on button "Sign In" at bounding box center [446, 215] width 300 height 28
click at [430, 208] on button "Sign In" at bounding box center [446, 215] width 300 height 28
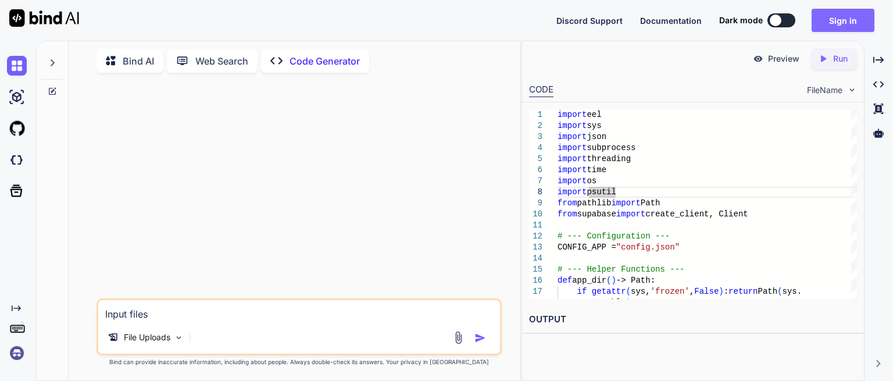
click at [848, 18] on button "Sign in" at bounding box center [843, 20] width 63 height 23
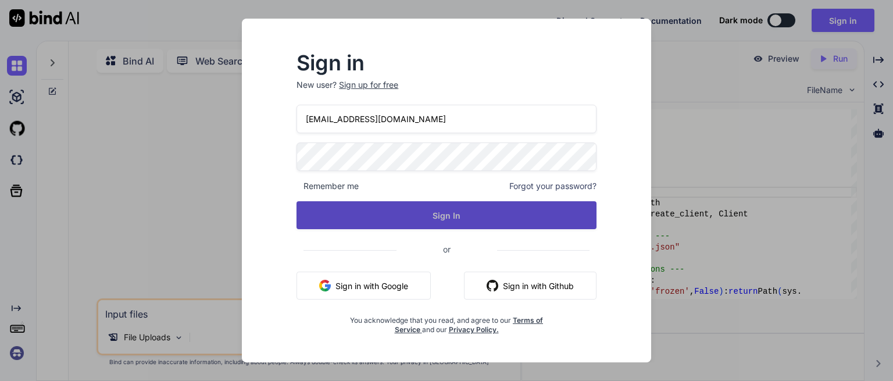
click at [397, 214] on button "Sign In" at bounding box center [446, 215] width 300 height 28
click at [475, 202] on button "Sign In" at bounding box center [446, 215] width 300 height 28
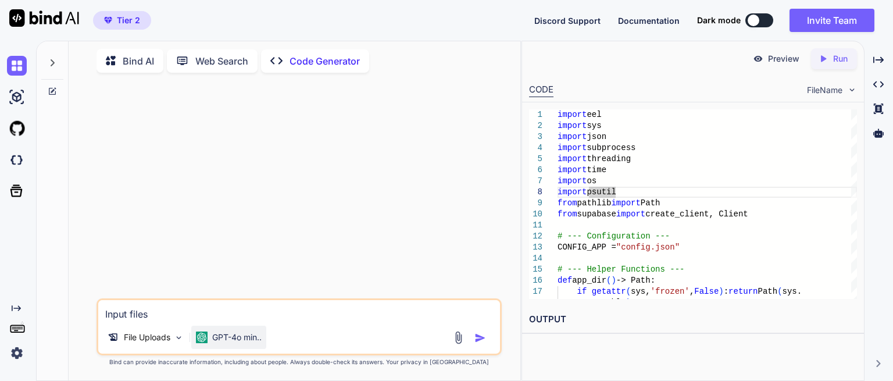
click at [242, 335] on p "GPT-4o min.." at bounding box center [236, 337] width 49 height 12
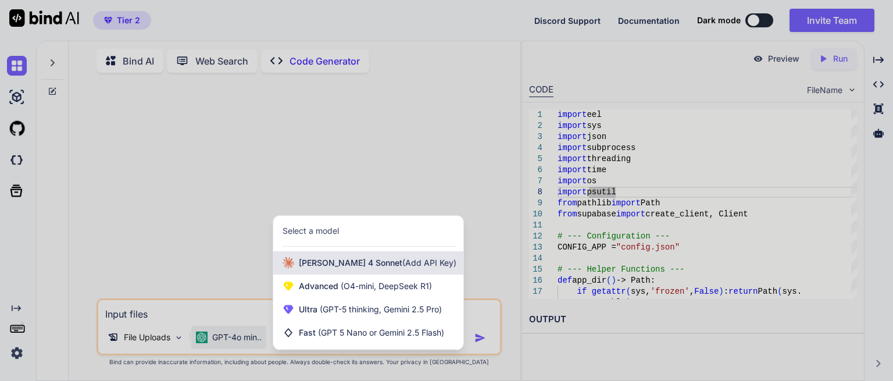
click at [381, 255] on div "[PERSON_NAME] 4 Sonnet (Add API Key)" at bounding box center [368, 262] width 190 height 23
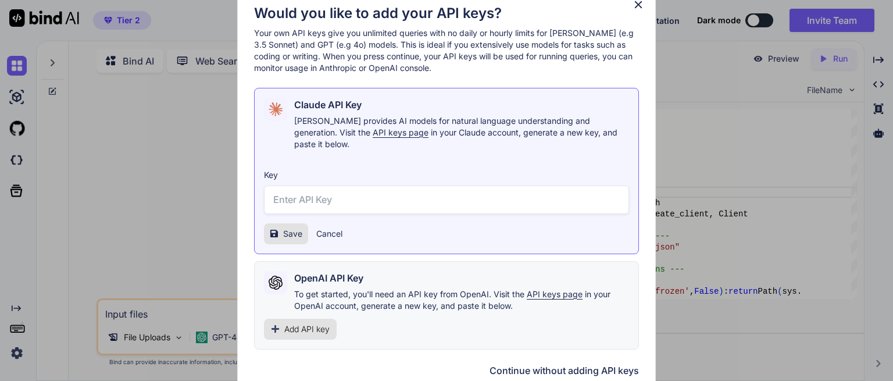
click at [600, 363] on button "Continue without adding API keys" at bounding box center [563, 370] width 149 height 14
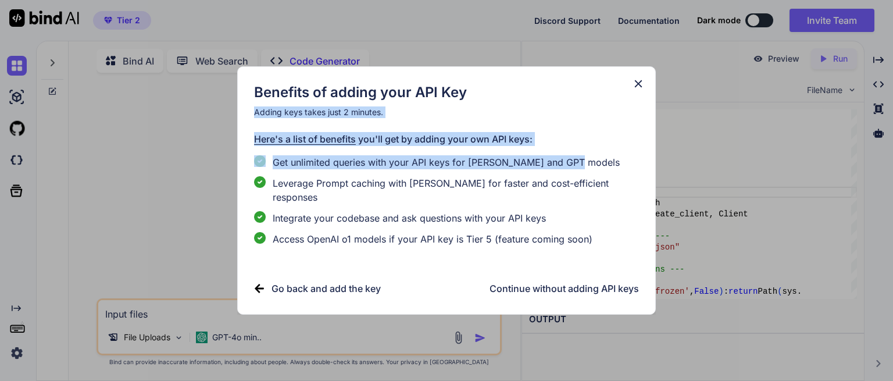
drag, startPoint x: 649, startPoint y: 92, endPoint x: 592, endPoint y: 247, distance: 165.1
click at [592, 247] on div "Benefits of adding your API Key Adding keys takes just 2 minutes. Here's a list…" at bounding box center [446, 190] width 419 height 248
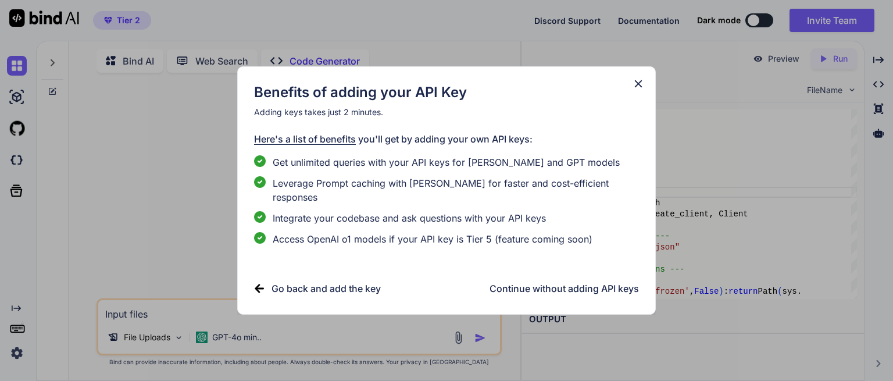
click at [523, 285] on h3 "Continue without adding API keys" at bounding box center [563, 288] width 149 height 14
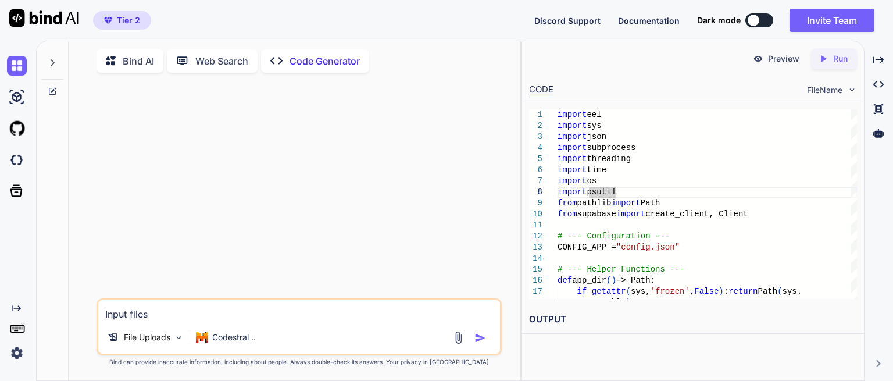
click at [459, 344] on img at bounding box center [458, 337] width 13 height 13
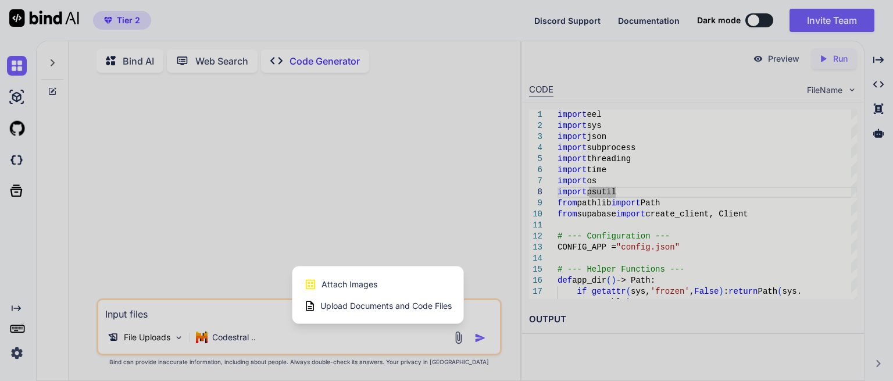
click at [242, 336] on div at bounding box center [446, 190] width 893 height 381
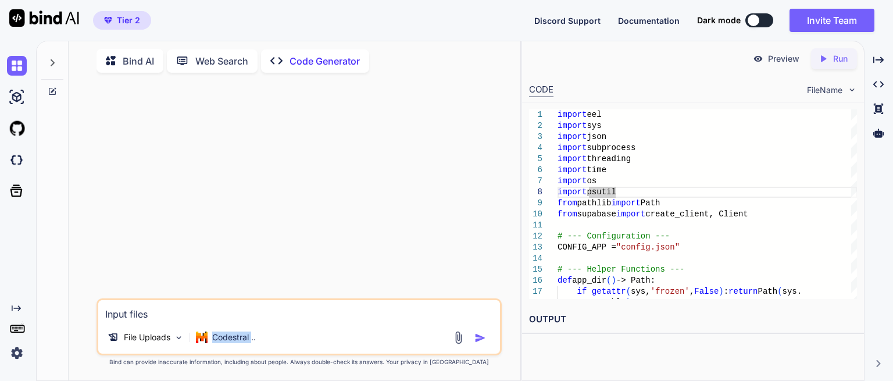
click at [242, 336] on p "Codestral .." at bounding box center [234, 337] width 44 height 12
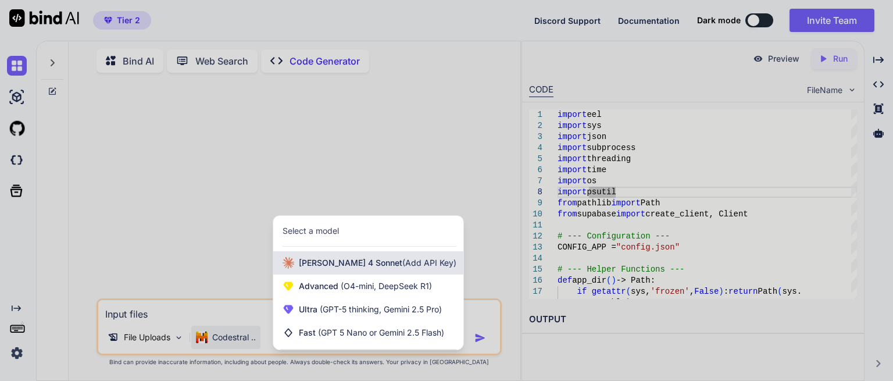
click at [362, 259] on span "[PERSON_NAME] 4 Sonnet (Add API Key)" at bounding box center [378, 263] width 158 height 12
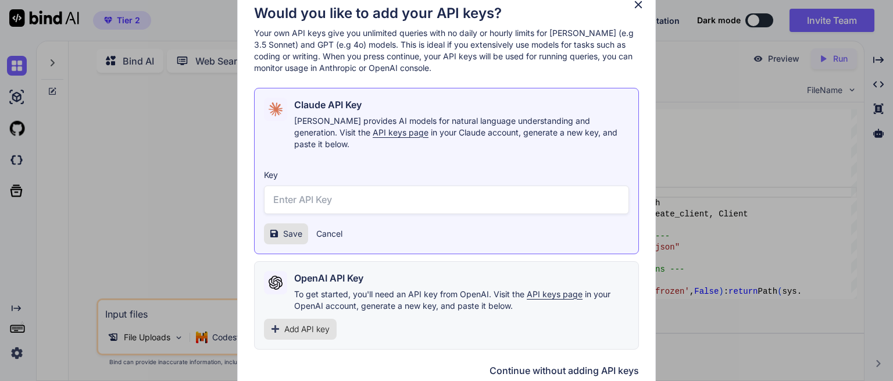
click at [548, 363] on button "Continue without adding API keys" at bounding box center [563, 370] width 149 height 14
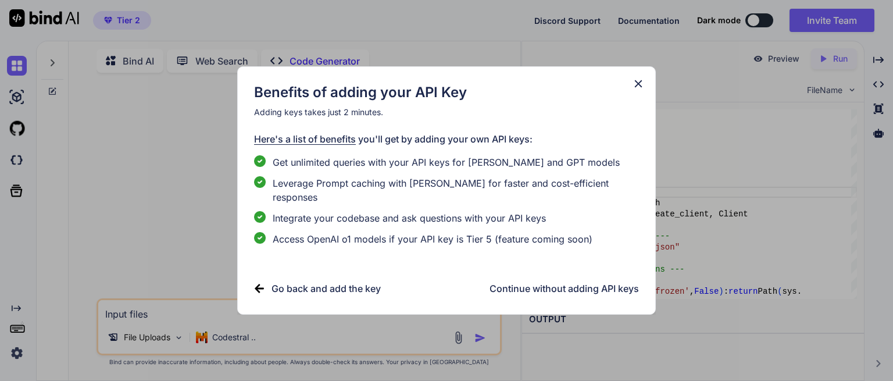
click at [514, 283] on h3 "Continue without adding API keys" at bounding box center [563, 288] width 149 height 14
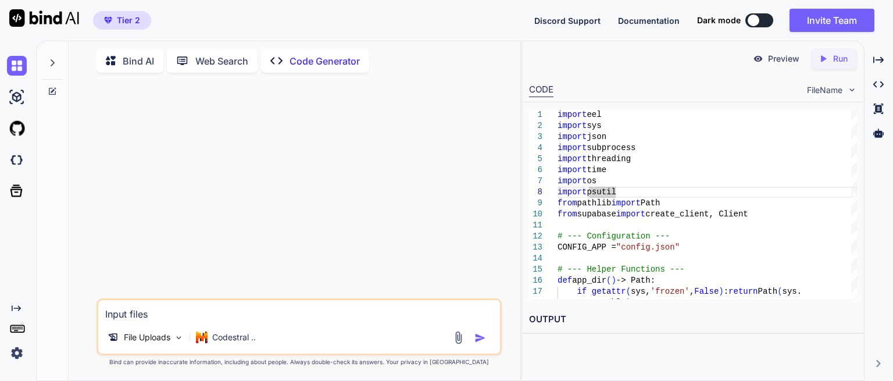
click at [459, 337] on img at bounding box center [458, 337] width 13 height 13
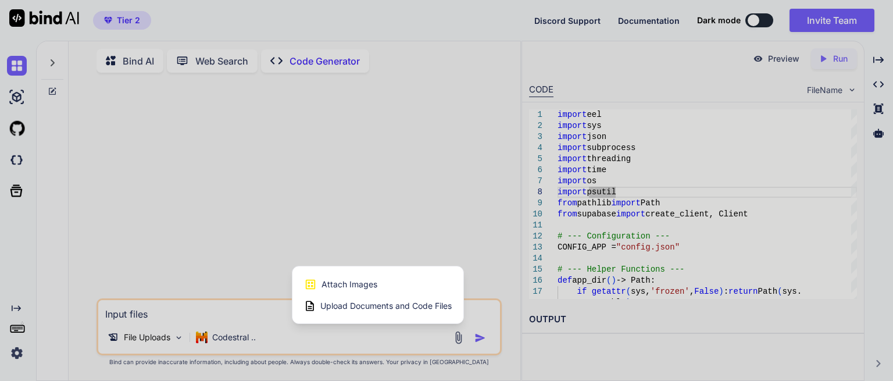
click at [378, 306] on span "Upload Documents and Code Files" at bounding box center [385, 306] width 131 height 12
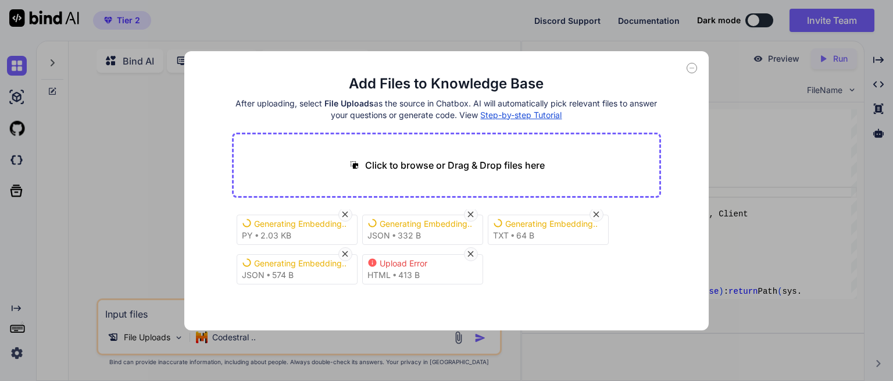
scroll to position [5, 0]
click at [697, 65] on div "Add Files to Knowledge Base After uploading, select File Uploads as the source …" at bounding box center [446, 190] width 524 height 279
click at [697, 71] on div "Add Files to Knowledge Base After uploading, select File Uploads as the source …" at bounding box center [446, 190] width 524 height 279
click at [689, 69] on icon at bounding box center [692, 68] width 10 height 10
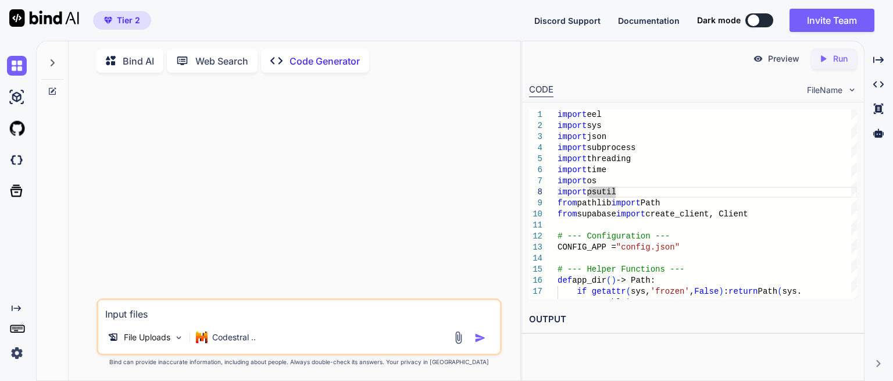
click at [169, 309] on textarea "Input files" at bounding box center [299, 310] width 402 height 21
click at [159, 335] on p "File Uploads" at bounding box center [147, 337] width 47 height 12
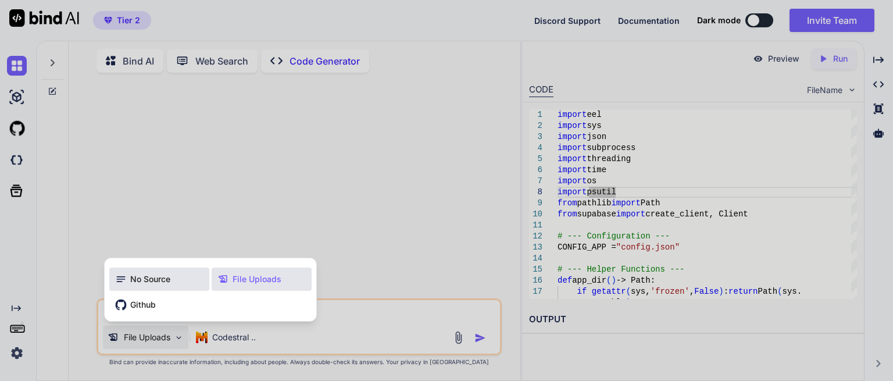
click at [142, 276] on span "No Source" at bounding box center [150, 279] width 40 height 12
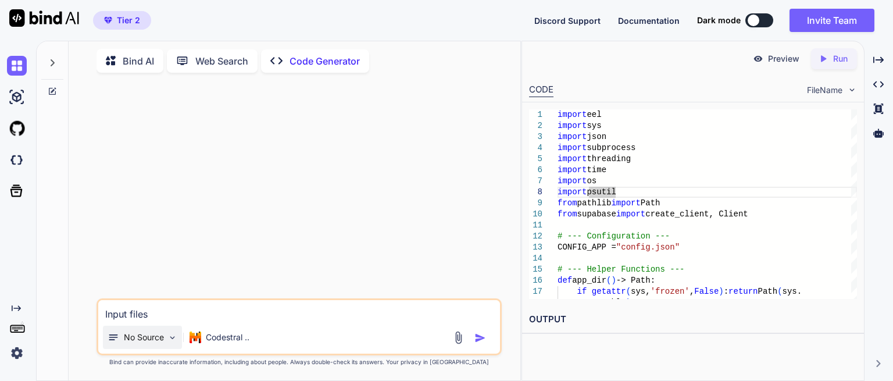
click at [152, 335] on p "No Source" at bounding box center [144, 337] width 40 height 12
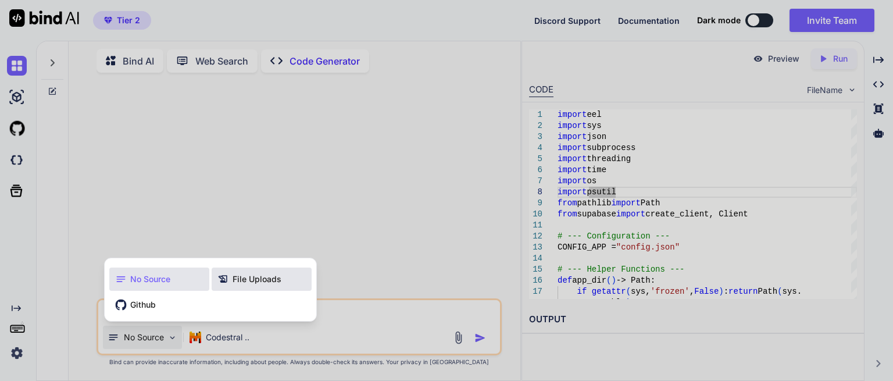
click at [253, 278] on span "File Uploads" at bounding box center [257, 279] width 49 height 12
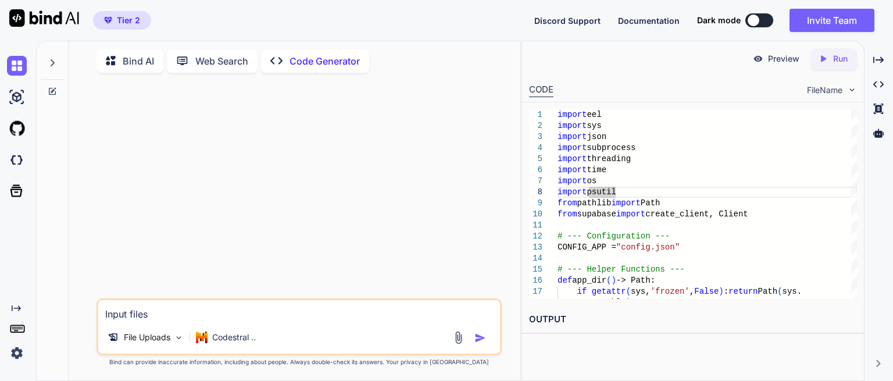
click at [140, 317] on textarea "Input files" at bounding box center [299, 310] width 402 height 21
click at [140, 316] on textarea "Input files" at bounding box center [299, 310] width 402 height 21
click at [221, 178] on div at bounding box center [300, 190] width 403 height 216
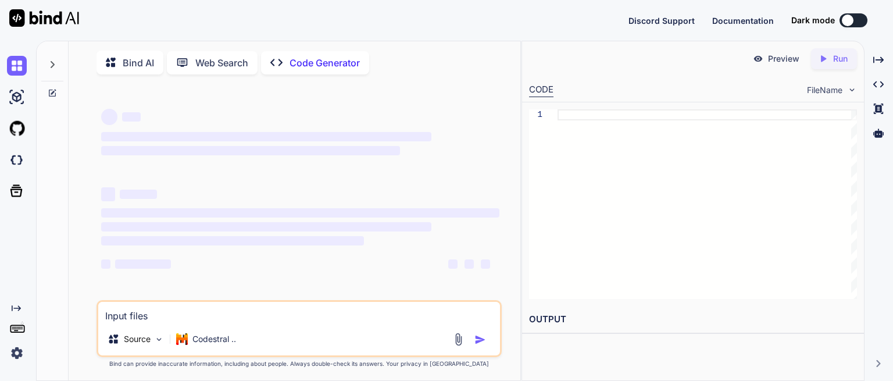
click at [53, 65] on icon at bounding box center [53, 64] width 4 height 7
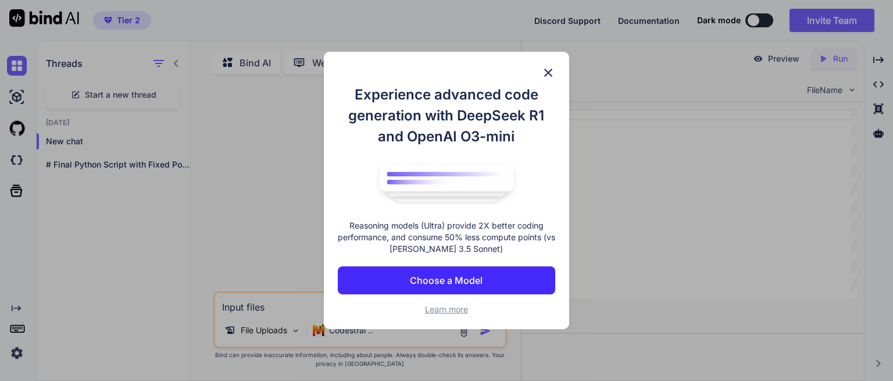
click at [448, 274] on p "Choose a Model" at bounding box center [446, 280] width 73 height 14
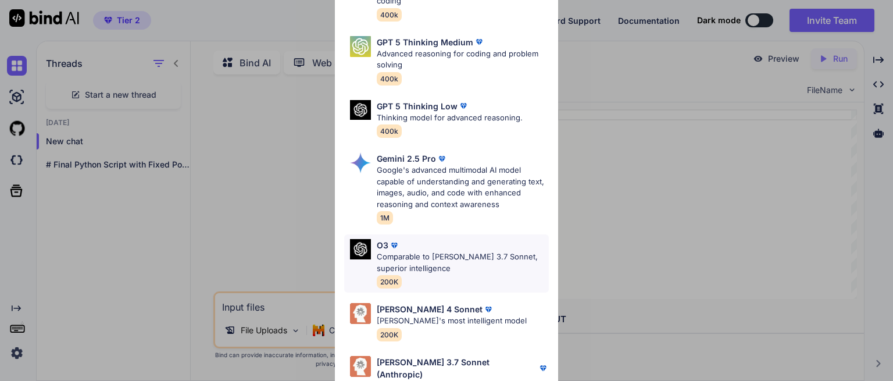
scroll to position [128, 0]
click at [455, 355] on p "[PERSON_NAME] 3.7 Sonnet (Anthropic)" at bounding box center [457, 367] width 160 height 24
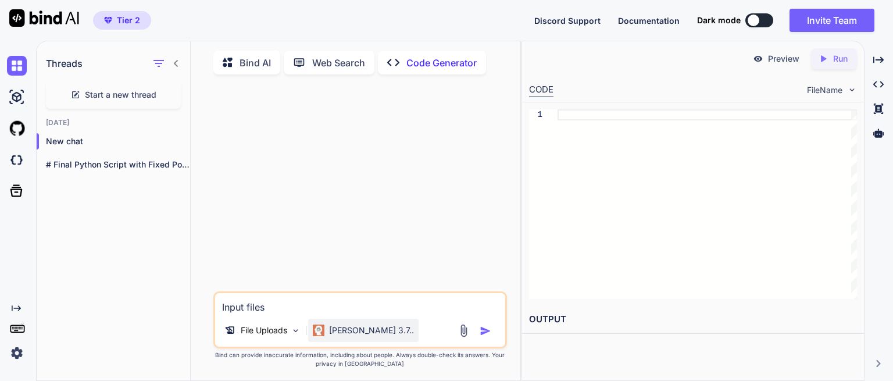
click at [350, 327] on div "[PERSON_NAME] 3.7.." at bounding box center [363, 330] width 110 height 23
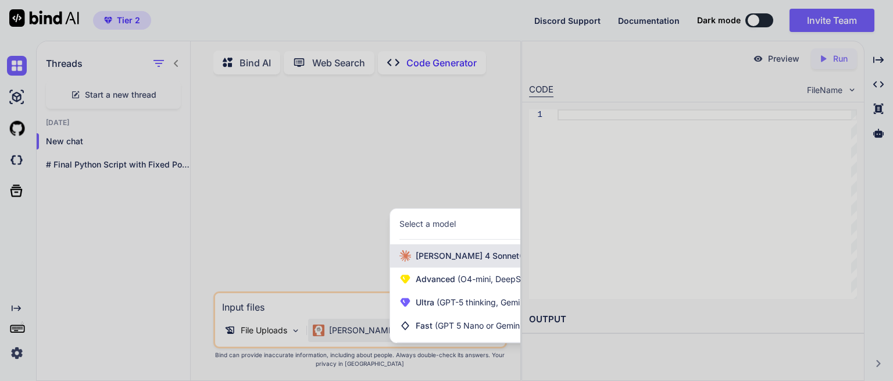
click at [428, 262] on span "[PERSON_NAME] 4 Sonnet (Add API Key)" at bounding box center [495, 256] width 158 height 12
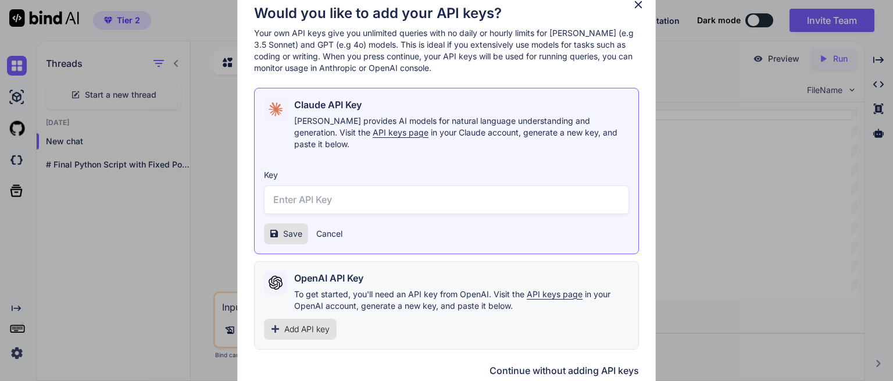
click at [544, 363] on button "Continue without adding API keys" at bounding box center [563, 370] width 149 height 14
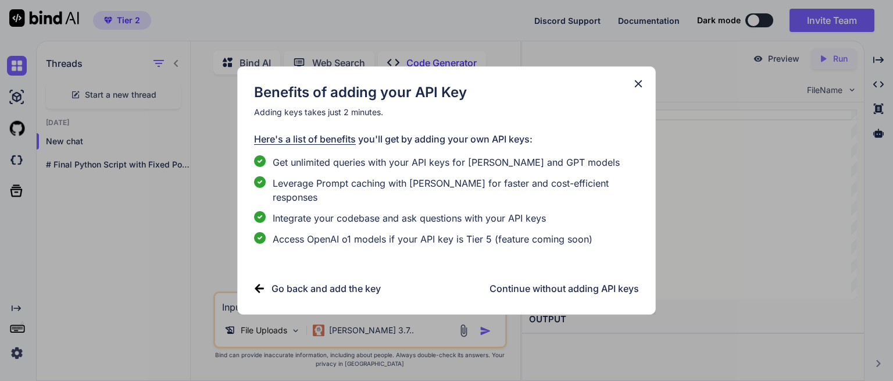
click at [548, 287] on h3 "Continue without adding API keys" at bounding box center [563, 288] width 149 height 14
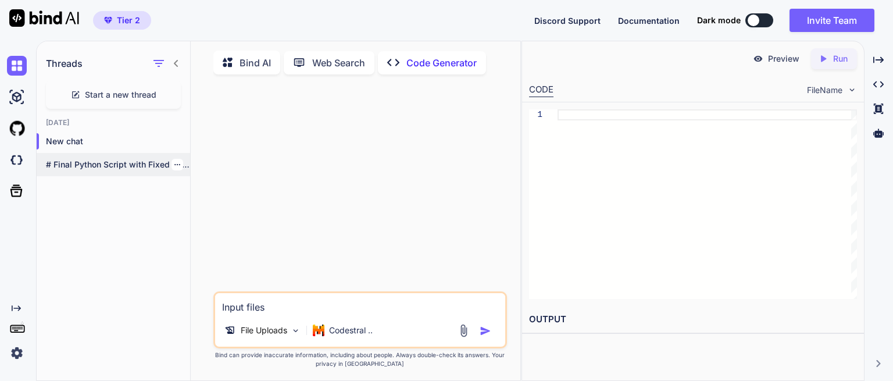
click at [99, 167] on p "# Final Python Script with Fixed PowerShell..." at bounding box center [118, 165] width 144 height 12
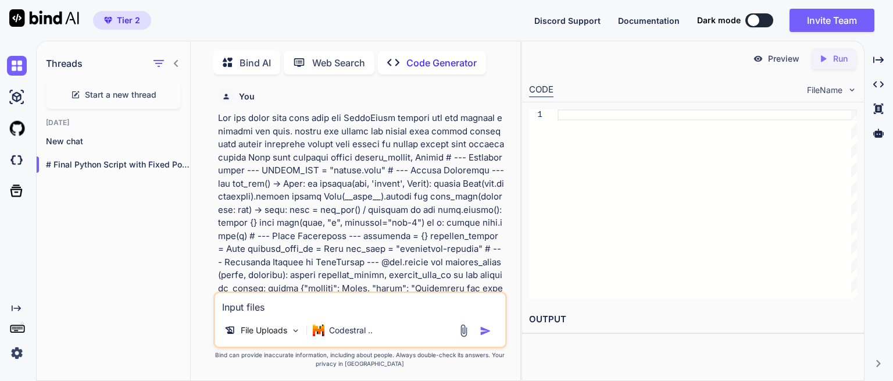
type textarea "x"
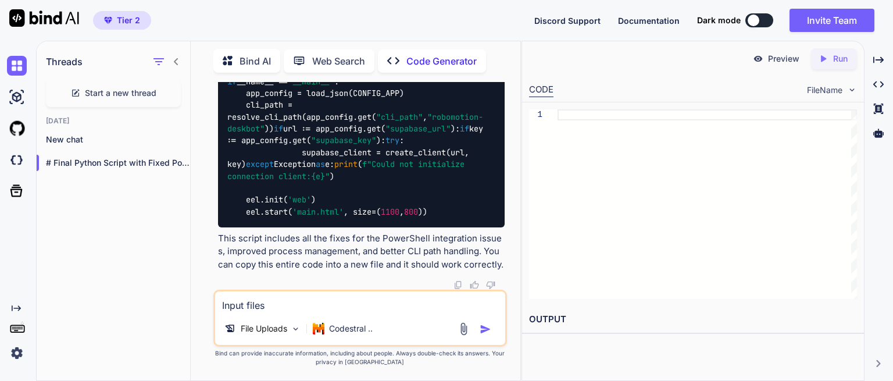
scroll to position [7896, 0]
click at [295, 306] on textarea "Input files" at bounding box center [360, 301] width 290 height 21
click at [305, 301] on textarea "Input files" at bounding box center [360, 301] width 290 height 21
click at [262, 326] on p "File Uploads" at bounding box center [264, 329] width 47 height 12
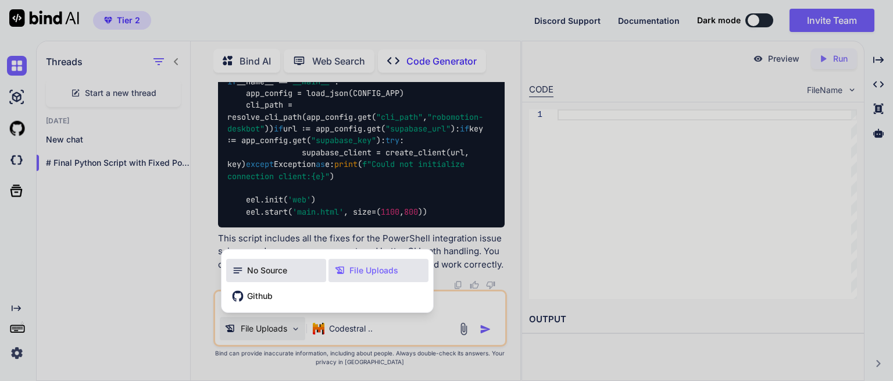
click at [253, 277] on div "No Source" at bounding box center [276, 270] width 100 height 23
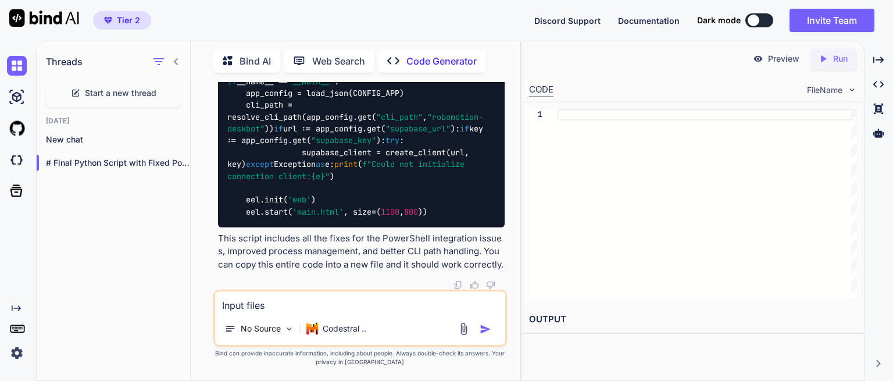
click at [267, 310] on textarea "Input files" at bounding box center [360, 301] width 290 height 21
paste textarea "File "C:\QubitBotsLauncherV2\app.py", line 14 if ($processes) { $processes | Co…"
type textarea "got this error , File "C:\QubitBotsLauncherV2\app.py", line 14 if ($processes) …"
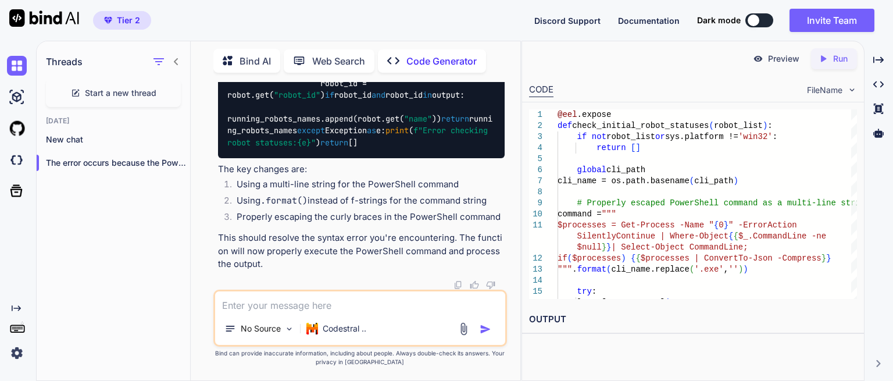
scroll to position [9146, 0]
type textarea "give me all updated file , not just singe code"
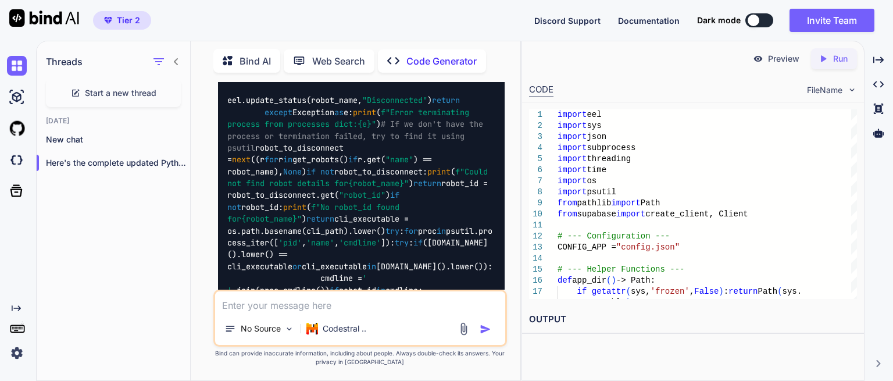
scroll to position [9406, 0]
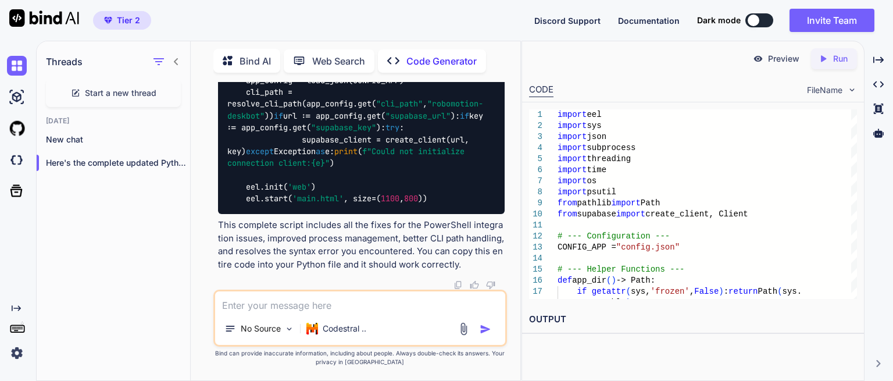
scroll to position [13331, 0]
click at [80, 90] on div "Start a new thread" at bounding box center [113, 93] width 135 height 28
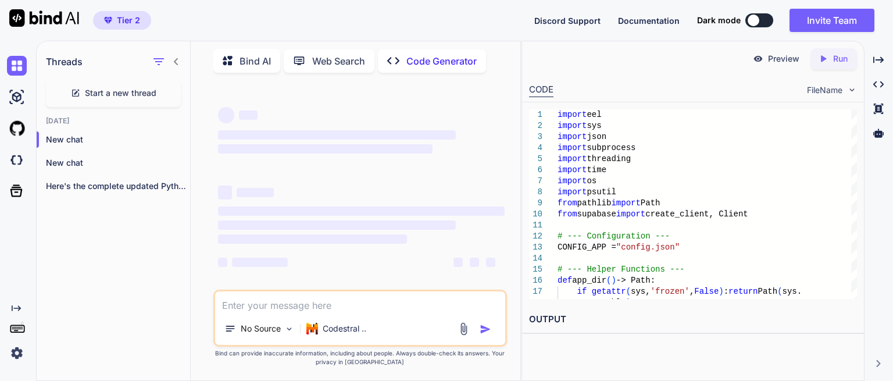
scroll to position [0, 0]
click at [328, 300] on textarea at bounding box center [360, 301] width 290 height 21
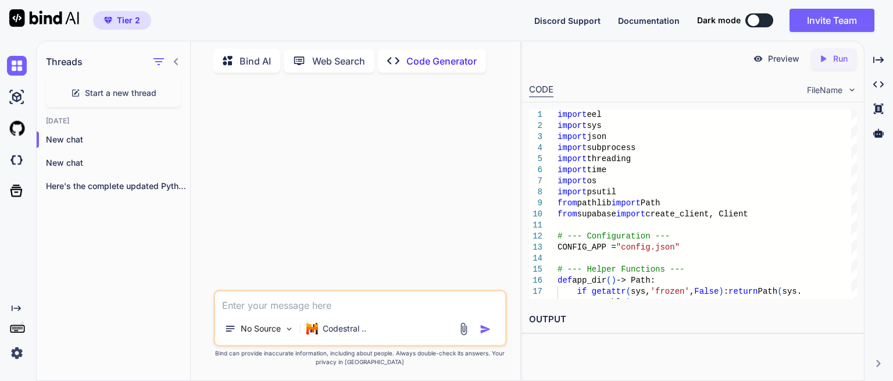
click at [264, 300] on textarea at bounding box center [360, 301] width 290 height 21
click at [461, 332] on img at bounding box center [463, 328] width 13 height 13
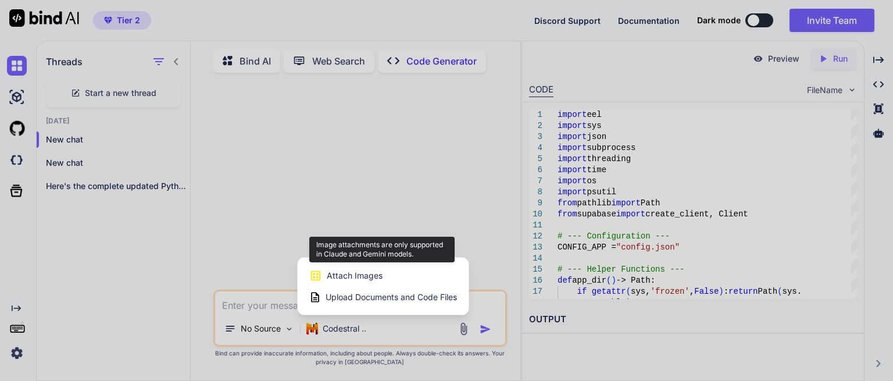
click at [361, 274] on span "Attach Images" at bounding box center [355, 276] width 56 height 12
click at [338, 269] on div "Attach Images Image attachments are only supported in Claude and Gemini models." at bounding box center [383, 276] width 148 height 22
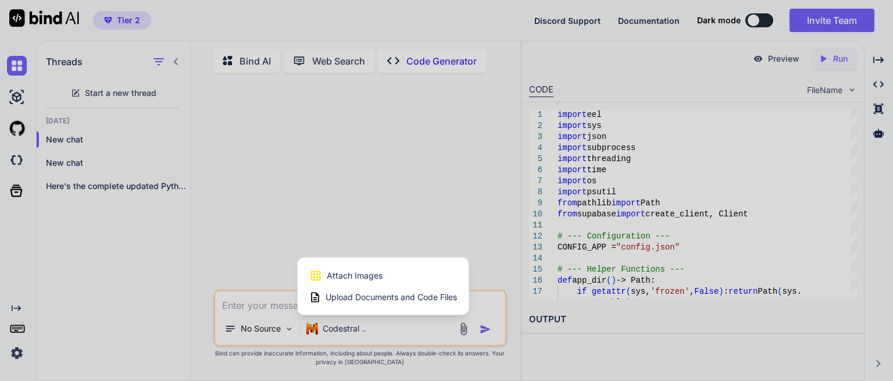
click at [344, 325] on div at bounding box center [446, 190] width 893 height 381
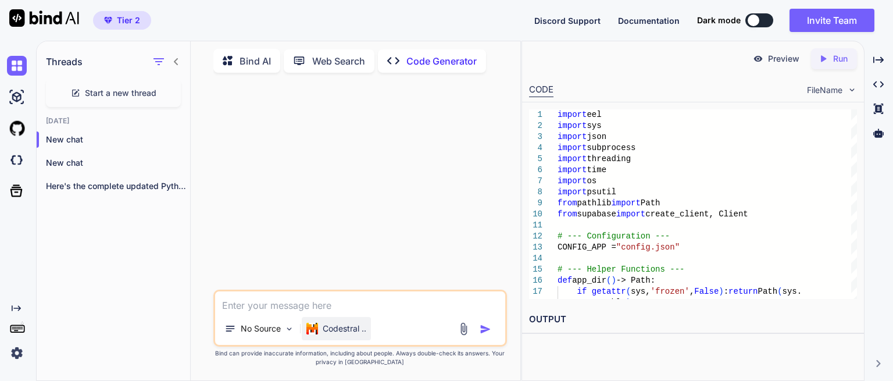
click at [346, 326] on p "Codestral .." at bounding box center [345, 329] width 44 height 12
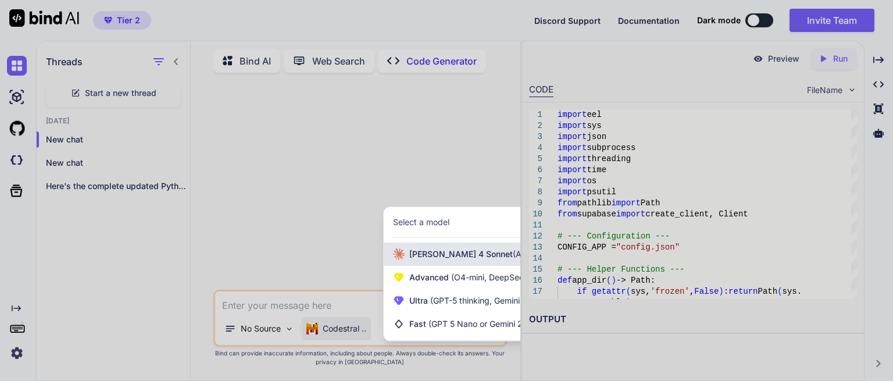
click at [450, 251] on span "[PERSON_NAME] 4 Sonnet (Add API Key)" at bounding box center [488, 254] width 158 height 12
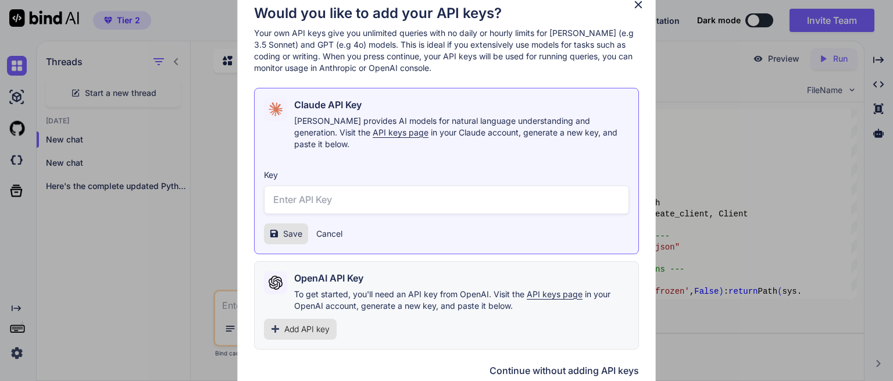
click at [530, 366] on button "Continue without adding API keys" at bounding box center [563, 370] width 149 height 14
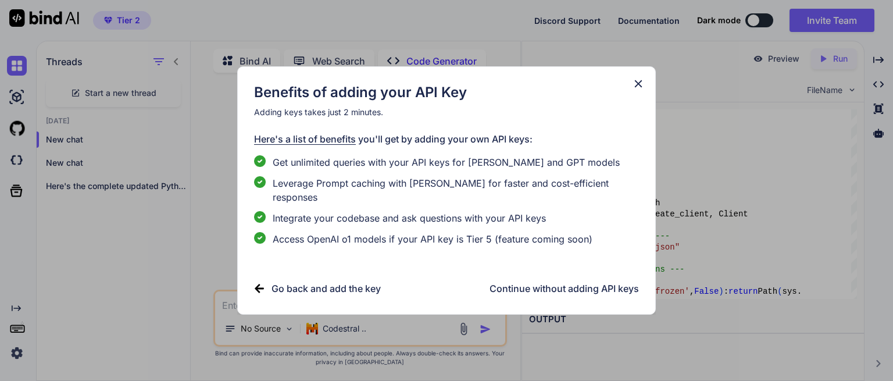
click at [535, 281] on h3 "Continue without adding API keys" at bounding box center [563, 288] width 149 height 14
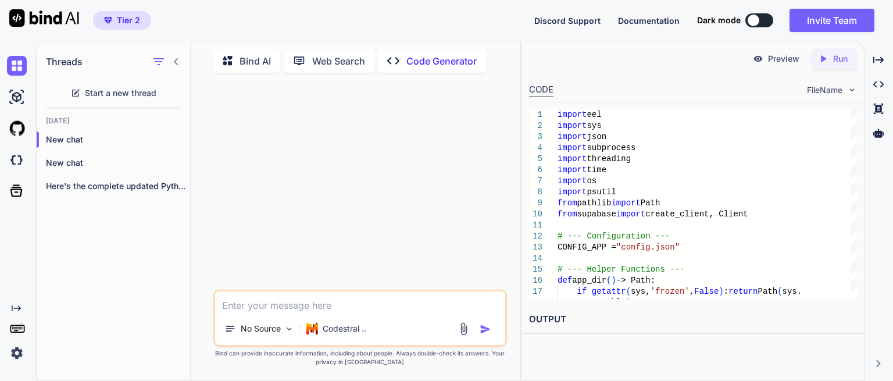
click at [456, 333] on div "No Source Codestral .." at bounding box center [360, 331] width 290 height 28
click at [462, 329] on img at bounding box center [463, 328] width 13 height 13
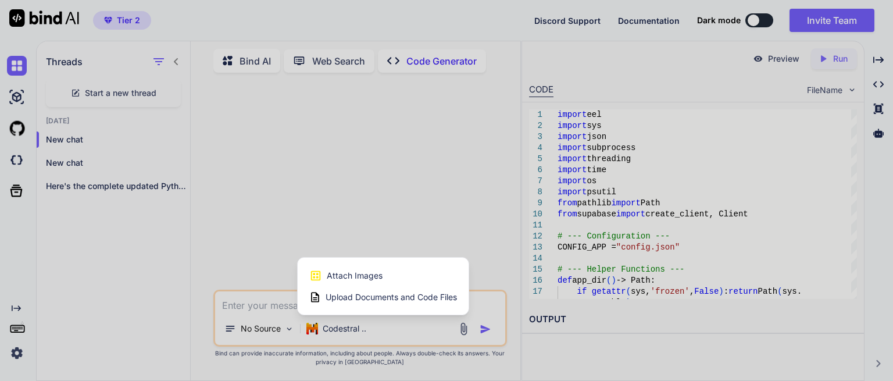
click at [395, 290] on div "Upload Documents and Code Files" at bounding box center [383, 297] width 148 height 21
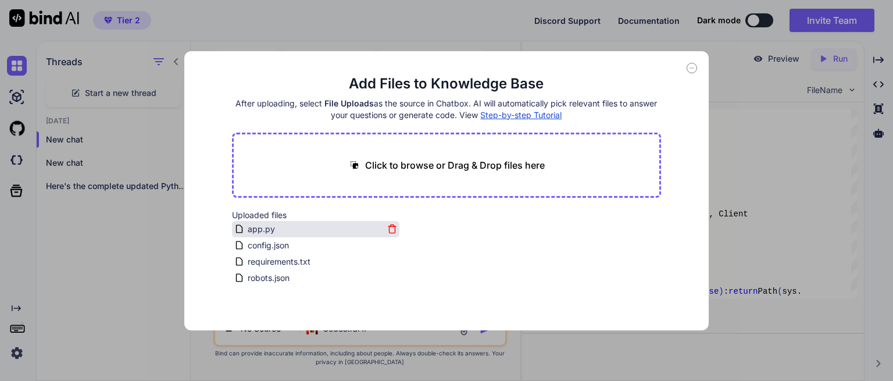
click at [258, 234] on span "app.py" at bounding box center [261, 229] width 30 height 14
click at [258, 236] on div "app.py" at bounding box center [315, 229] width 167 height 16
click at [263, 252] on div "config.json" at bounding box center [315, 245] width 167 height 16
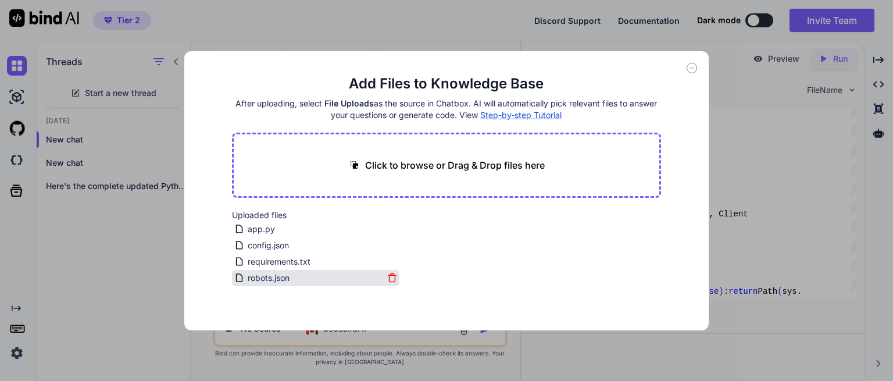
click at [267, 283] on span "robots.json" at bounding box center [268, 278] width 44 height 14
click at [688, 68] on icon at bounding box center [692, 68] width 10 height 10
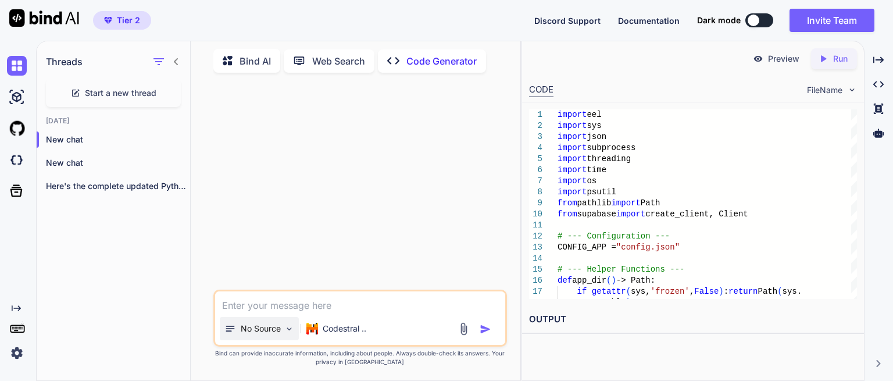
click at [243, 331] on p "No Source" at bounding box center [261, 329] width 40 height 12
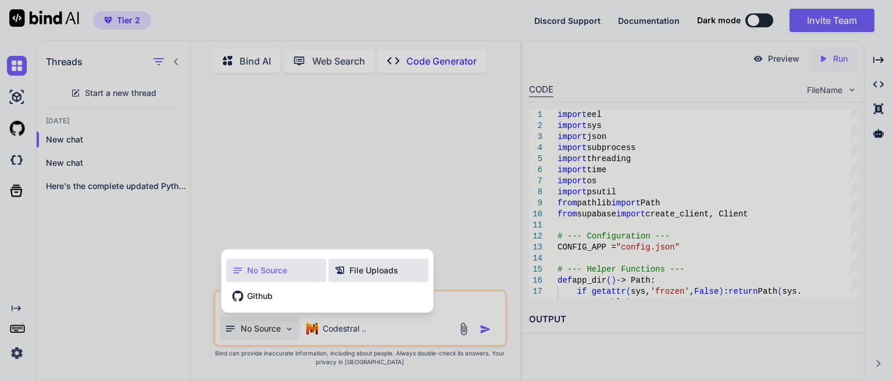
click at [353, 273] on span "File Uploads" at bounding box center [373, 271] width 49 height 12
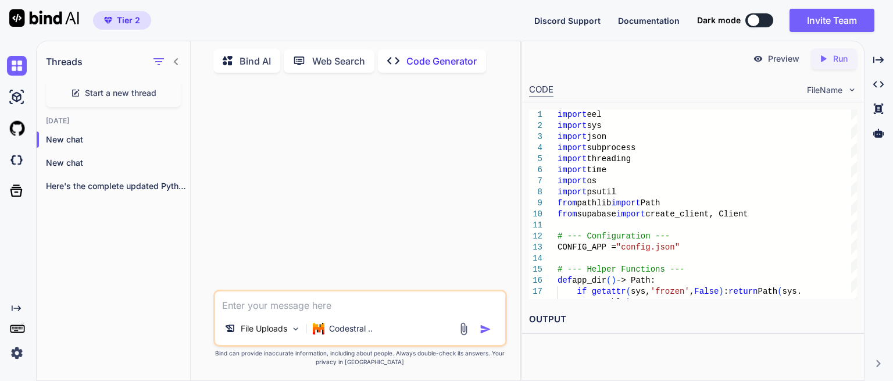
click at [237, 306] on textarea at bounding box center [360, 301] width 290 height 21
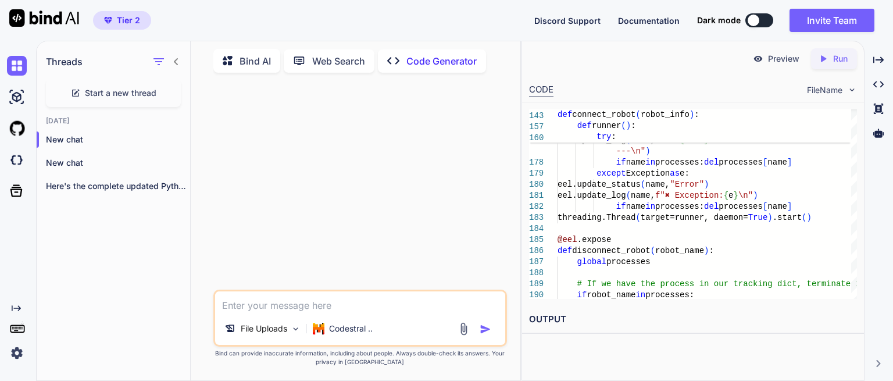
click at [459, 326] on img at bounding box center [463, 328] width 13 height 13
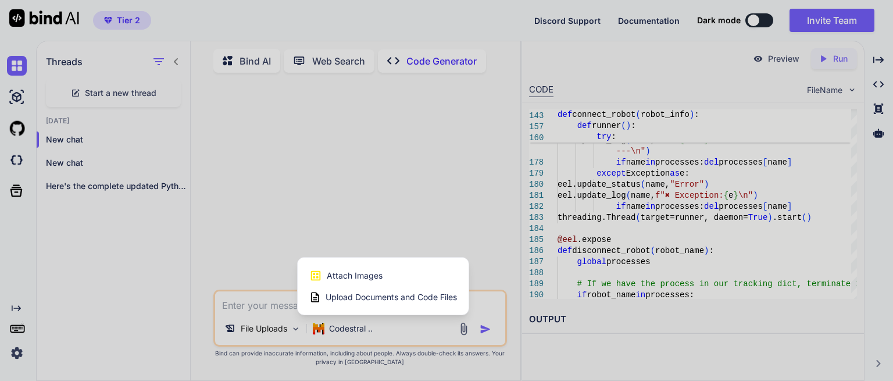
click at [419, 297] on span "Upload Documents and Code Files" at bounding box center [391, 297] width 131 height 12
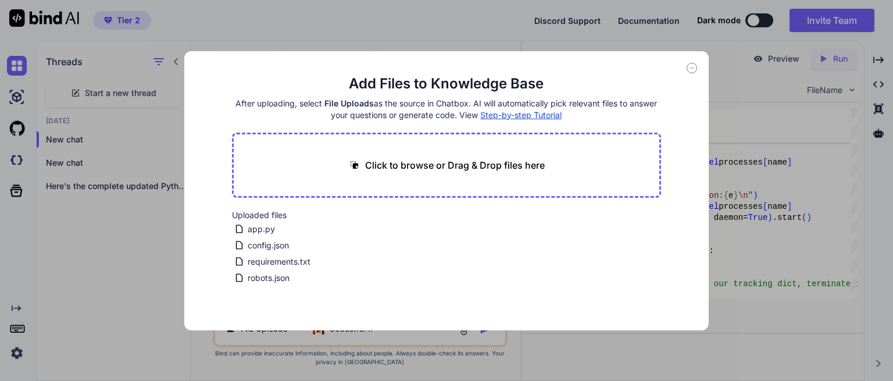
click at [423, 162] on p "Click to browse or Drag & Drop files here" at bounding box center [455, 165] width 180 height 14
type input "C:\fakepath\main.html"
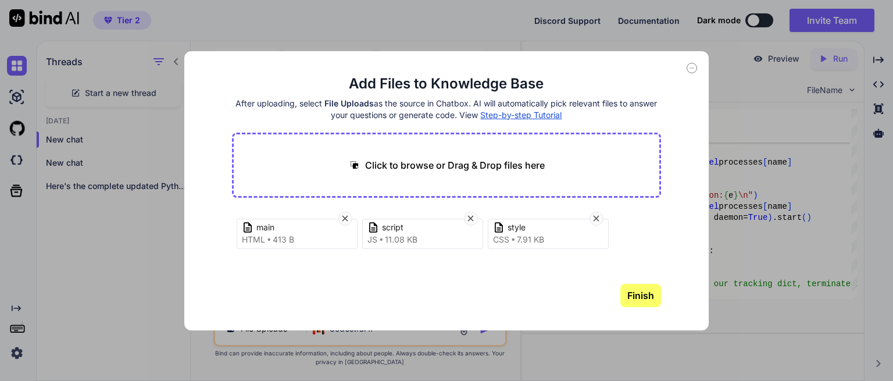
click at [647, 296] on button "Finish" at bounding box center [640, 295] width 41 height 23
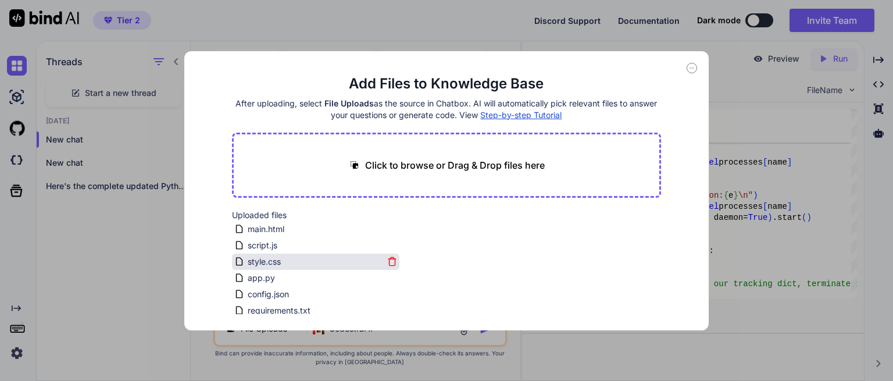
scroll to position [21, 0]
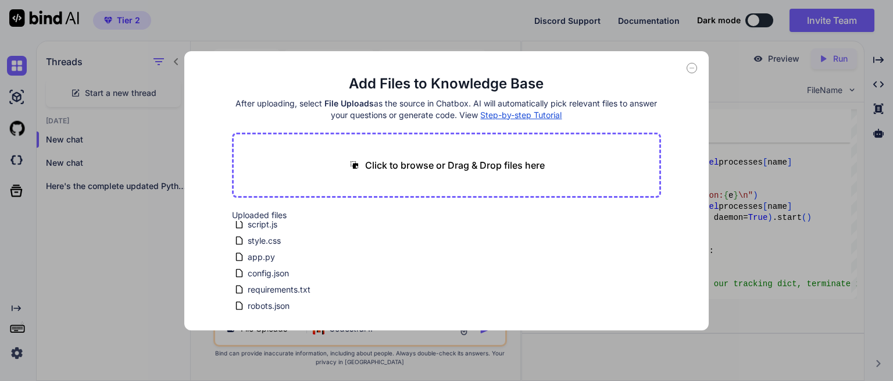
click at [691, 68] on icon at bounding box center [692, 68] width 10 height 10
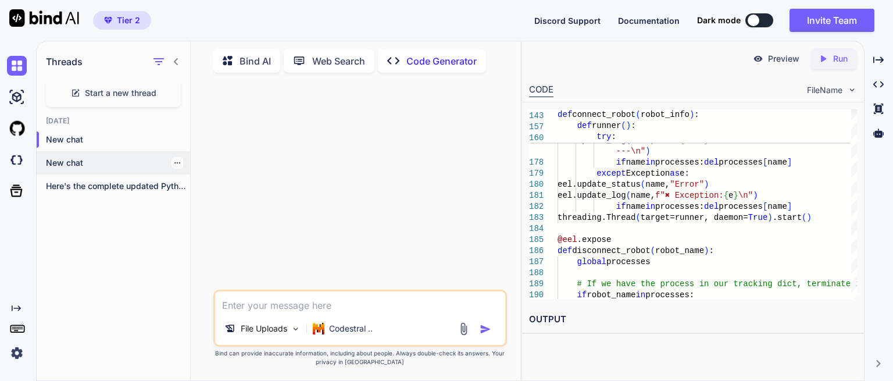
drag, startPoint x: 251, startPoint y: 309, endPoint x: 149, endPoint y: 160, distance: 180.8
click at [251, 310] on textarea at bounding box center [360, 301] width 290 height 21
click at [256, 306] on textarea at bounding box center [360, 301] width 290 height 21
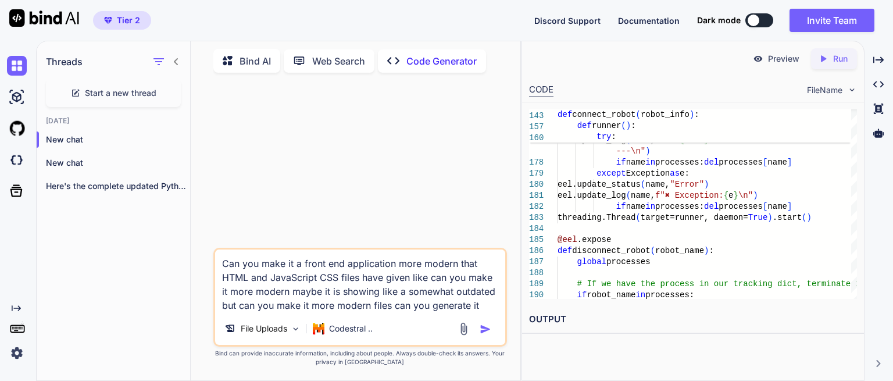
scroll to position [0, 0]
type textarea "Can you make it a front end application more modern that HTML and JavaScript CS…"
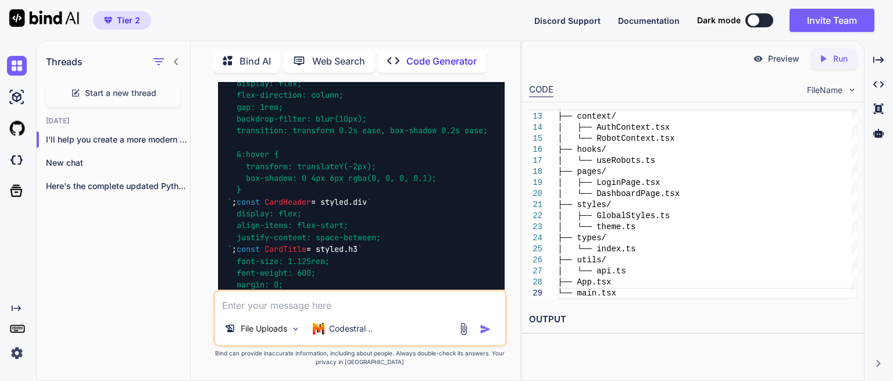
scroll to position [2035, 0]
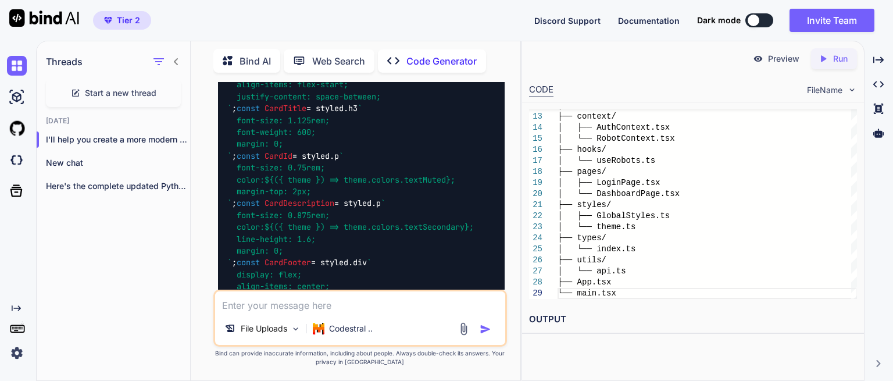
click at [769, 58] on p "Preview" at bounding box center [783, 59] width 31 height 12
click at [831, 60] on icon "Created with Pixso." at bounding box center [825, 58] width 15 height 10
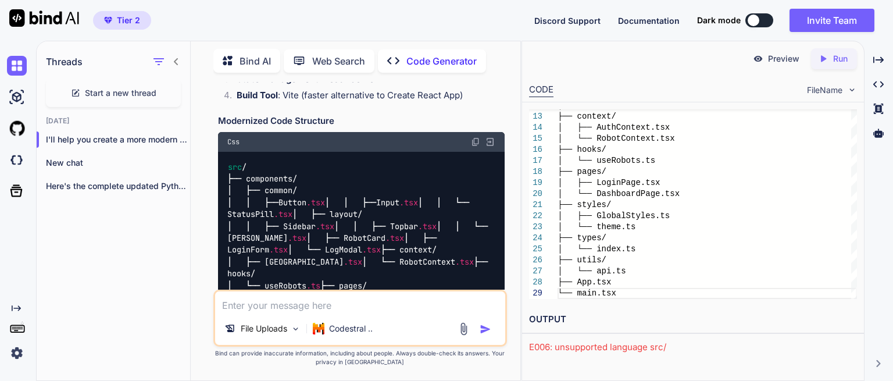
scroll to position [233, 0]
click at [471, 138] on img at bounding box center [475, 140] width 9 height 9
click at [475, 137] on img at bounding box center [475, 140] width 9 height 9
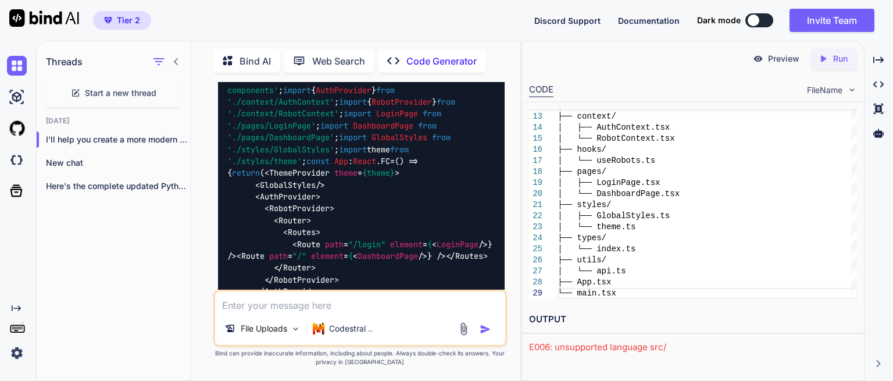
scroll to position [749, 0]
